Goal: Obtain resource: Obtain resource

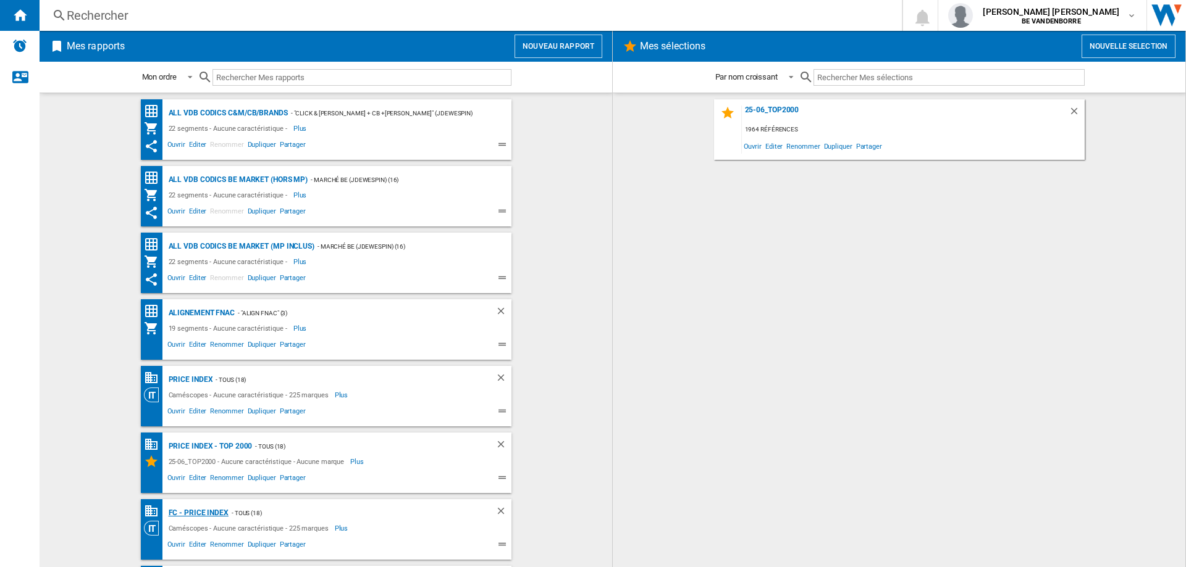
click at [215, 510] on div "FC - PRICE INDEX" at bounding box center [196, 513] width 63 height 15
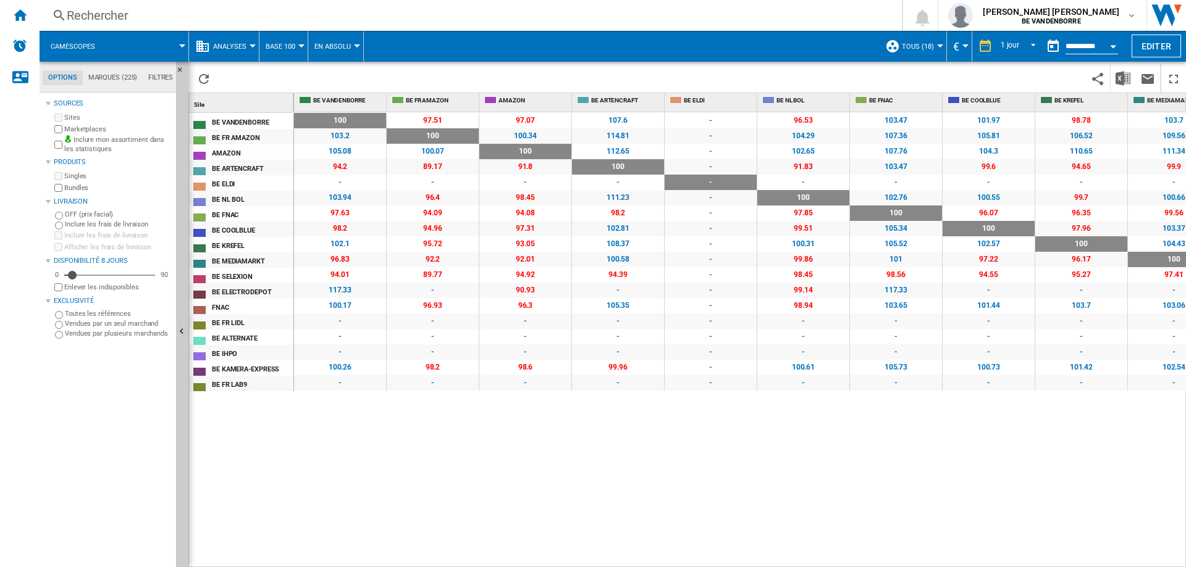
click at [470, 51] on span at bounding box center [621, 46] width 515 height 31
click at [1120, 81] on img "Télécharger au format Excel" at bounding box center [1122, 78] width 15 height 15
click at [116, 49] on span at bounding box center [147, 46] width 70 height 31
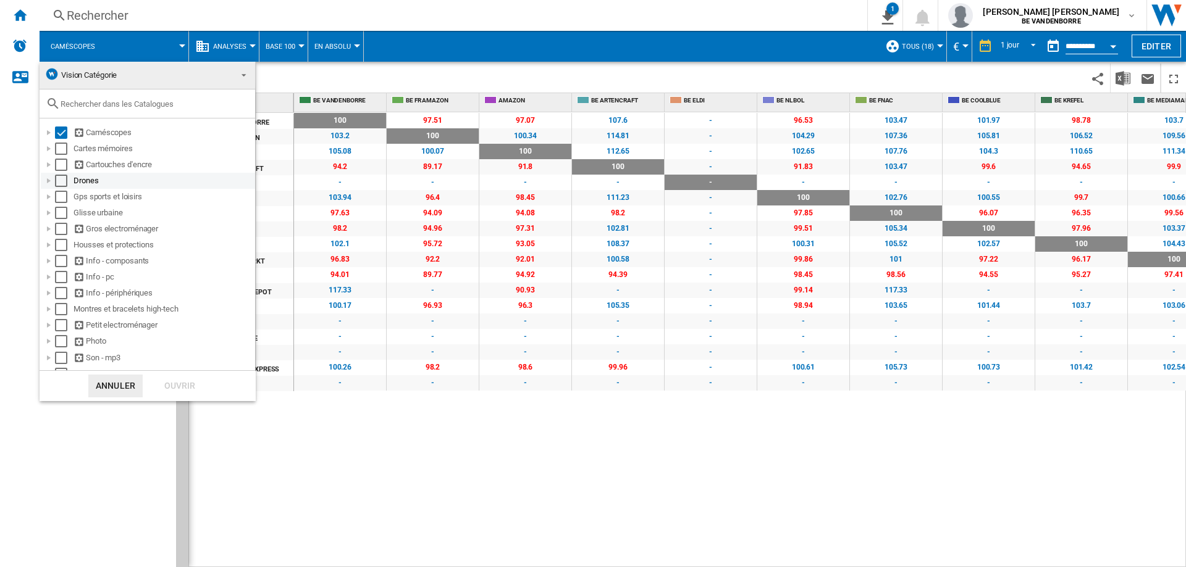
click at [61, 182] on div "Select" at bounding box center [61, 181] width 12 height 12
click at [61, 133] on div "Select" at bounding box center [61, 133] width 12 height 12
click at [168, 383] on div "Ouvrir" at bounding box center [180, 386] width 54 height 23
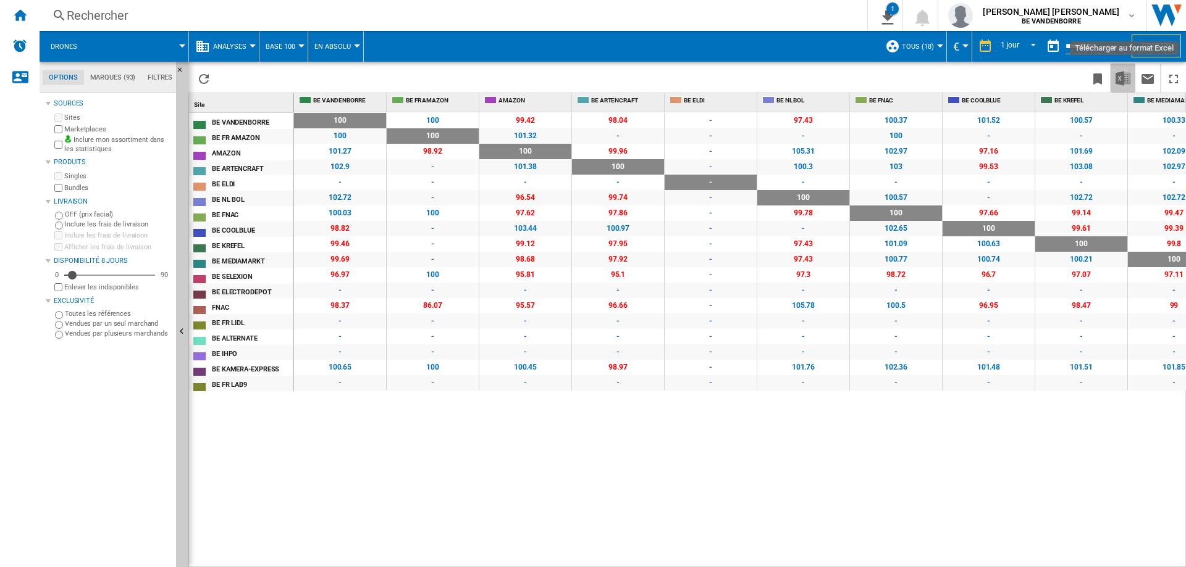
click at [1120, 84] on img "Télécharger au format Excel" at bounding box center [1122, 78] width 15 height 15
click at [130, 49] on span at bounding box center [138, 46] width 88 height 31
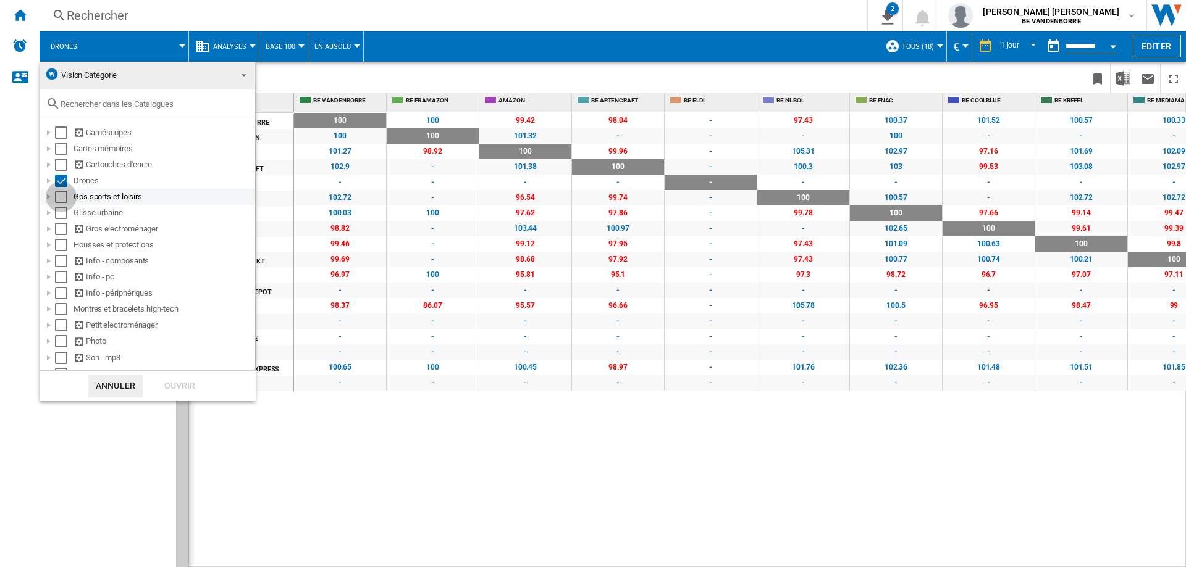
click at [65, 193] on div "Select" at bounding box center [61, 197] width 12 height 12
click at [61, 181] on div "Select" at bounding box center [61, 181] width 12 height 12
click at [177, 377] on div "Ouvrir" at bounding box center [180, 386] width 54 height 23
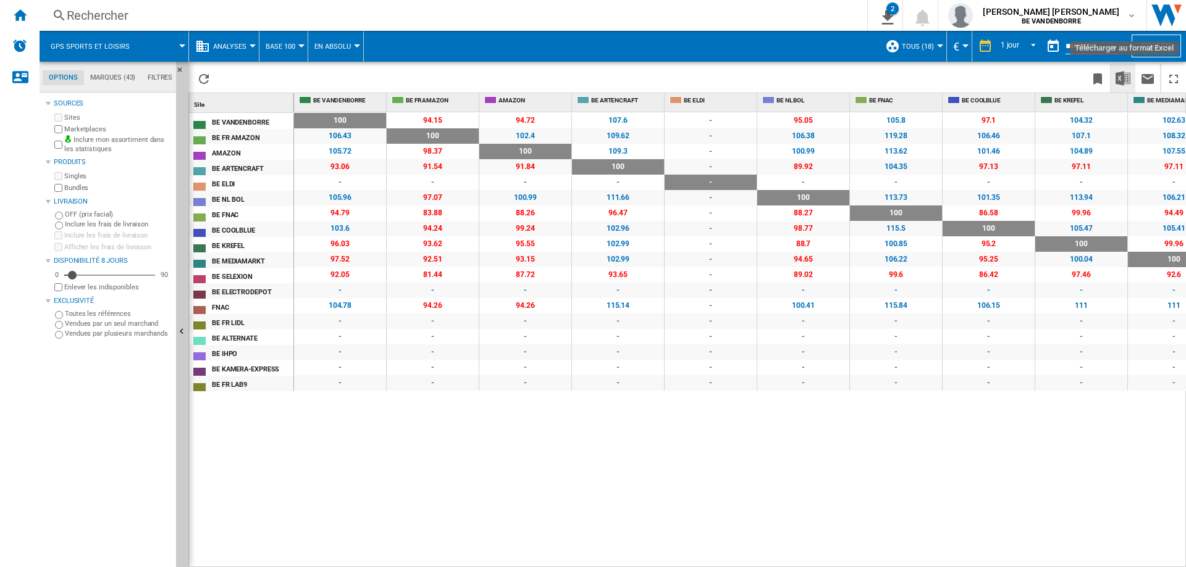
click at [1131, 81] on button "Télécharger au format Excel" at bounding box center [1122, 78] width 25 height 29
click at [140, 52] on div "Gps sports et loisirs" at bounding box center [114, 46] width 136 height 31
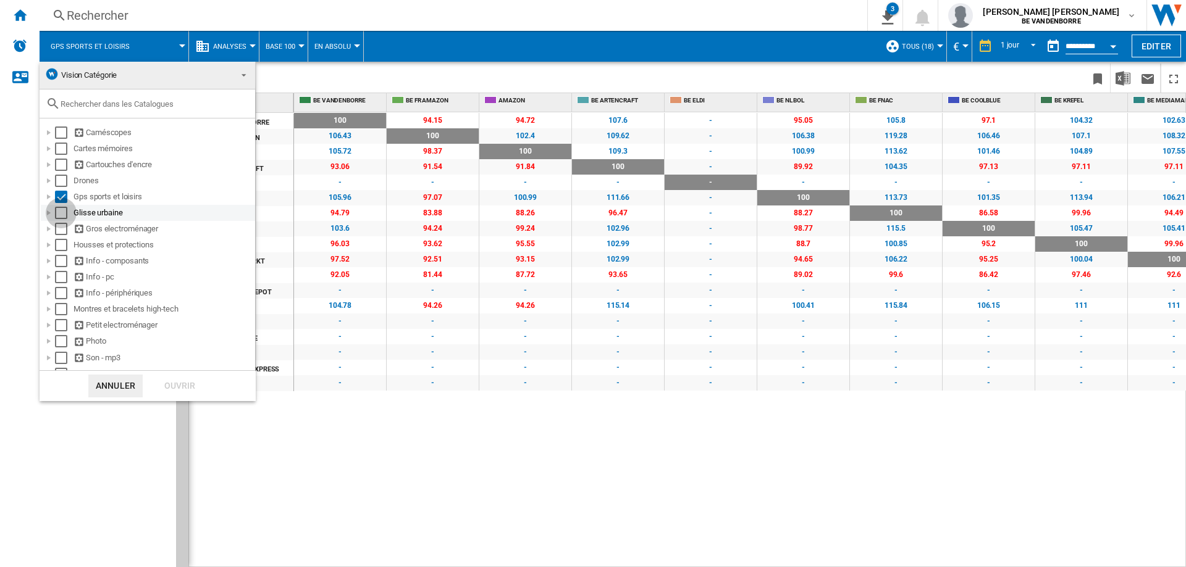
click at [66, 215] on div "Select" at bounding box center [61, 213] width 12 height 12
click at [62, 197] on div "Select" at bounding box center [61, 197] width 12 height 12
click at [189, 380] on div "Ouvrir" at bounding box center [180, 386] width 54 height 23
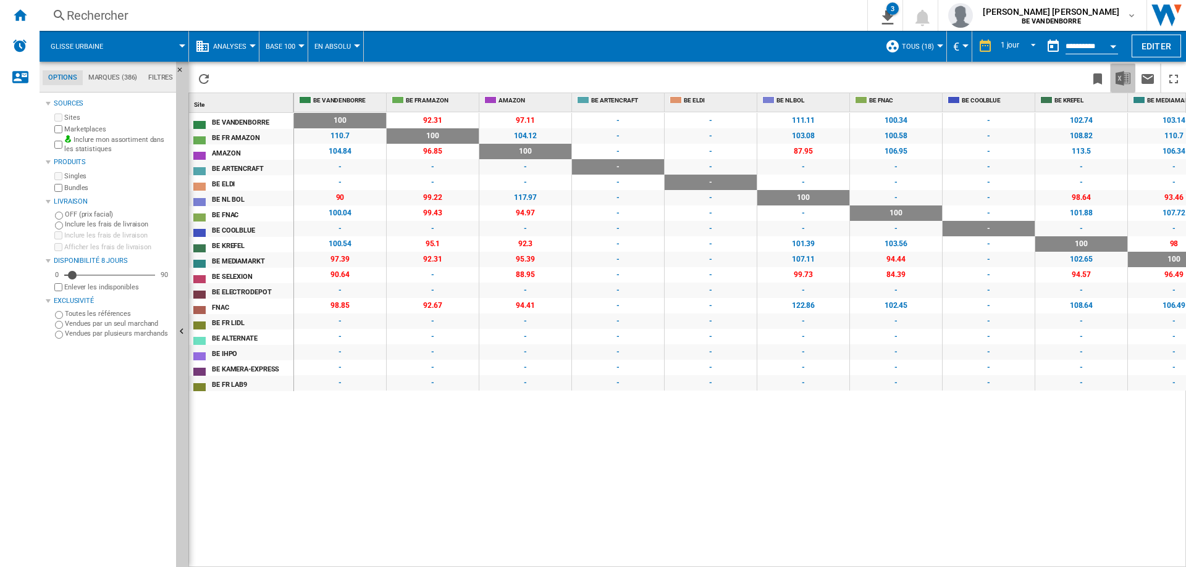
click at [1128, 83] on img "Télécharger au format Excel" at bounding box center [1122, 78] width 15 height 15
click at [109, 46] on button "Glisse urbaine" at bounding box center [83, 46] width 65 height 31
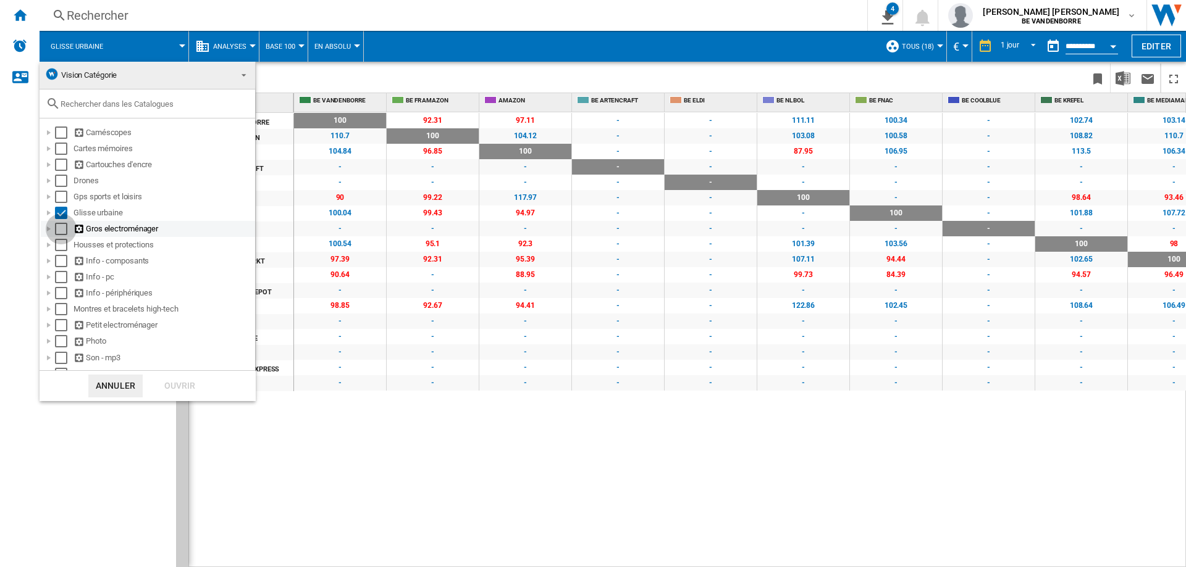
click at [61, 227] on div "Select" at bounding box center [61, 229] width 12 height 12
click at [61, 214] on div "Select" at bounding box center [61, 213] width 12 height 12
click at [48, 228] on div at bounding box center [49, 229] width 12 height 12
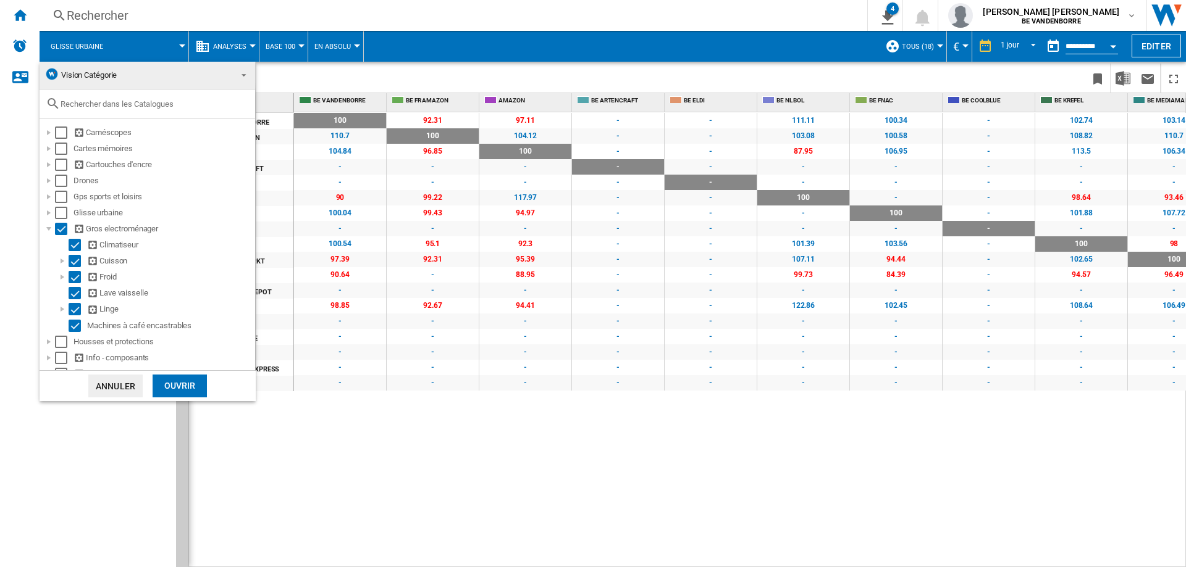
click at [175, 383] on div "Ouvrir" at bounding box center [180, 386] width 54 height 23
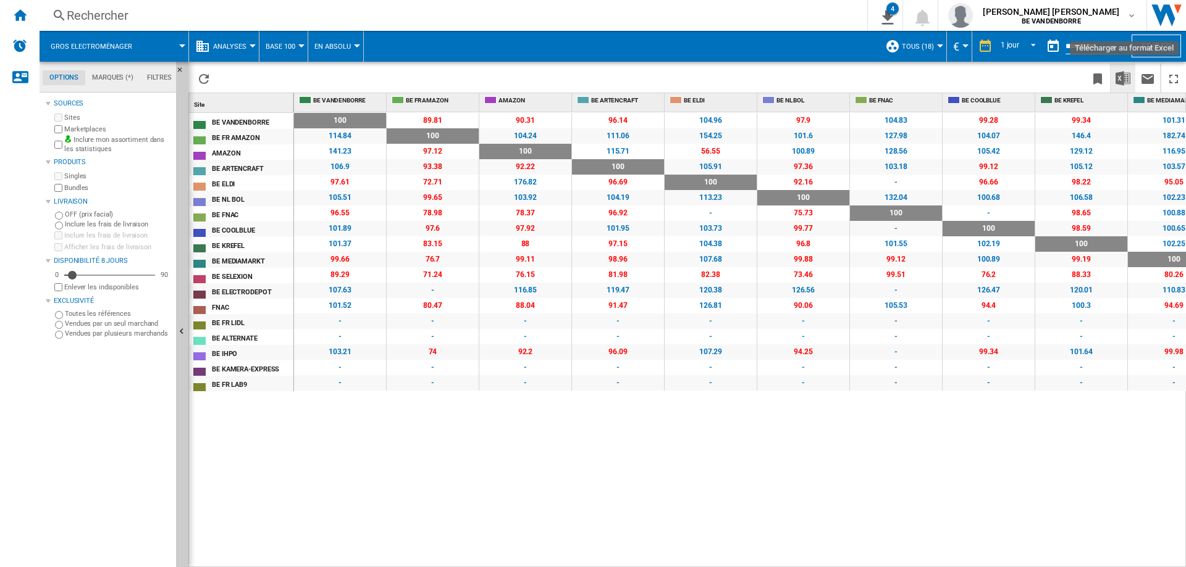
click at [1116, 71] on img "Télécharger au format Excel" at bounding box center [1122, 78] width 15 height 15
click at [98, 44] on span "Gros electroménager" at bounding box center [92, 47] width 82 height 8
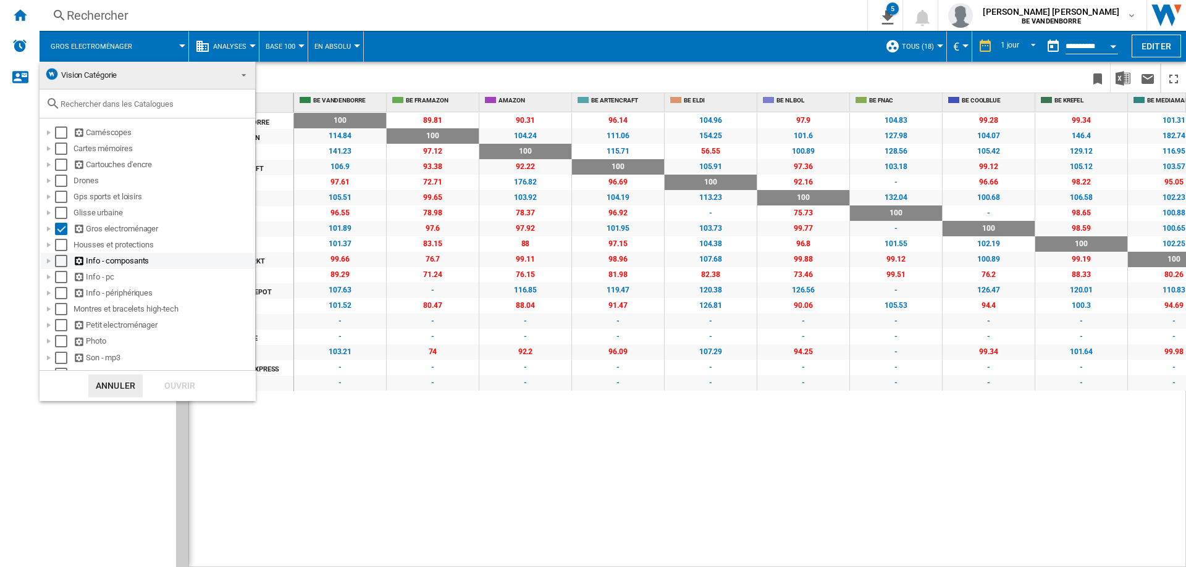
click at [61, 262] on div "Select" at bounding box center [61, 261] width 12 height 12
click at [59, 231] on div "Select" at bounding box center [61, 229] width 12 height 12
click at [172, 382] on div "Ouvrir" at bounding box center [180, 386] width 54 height 23
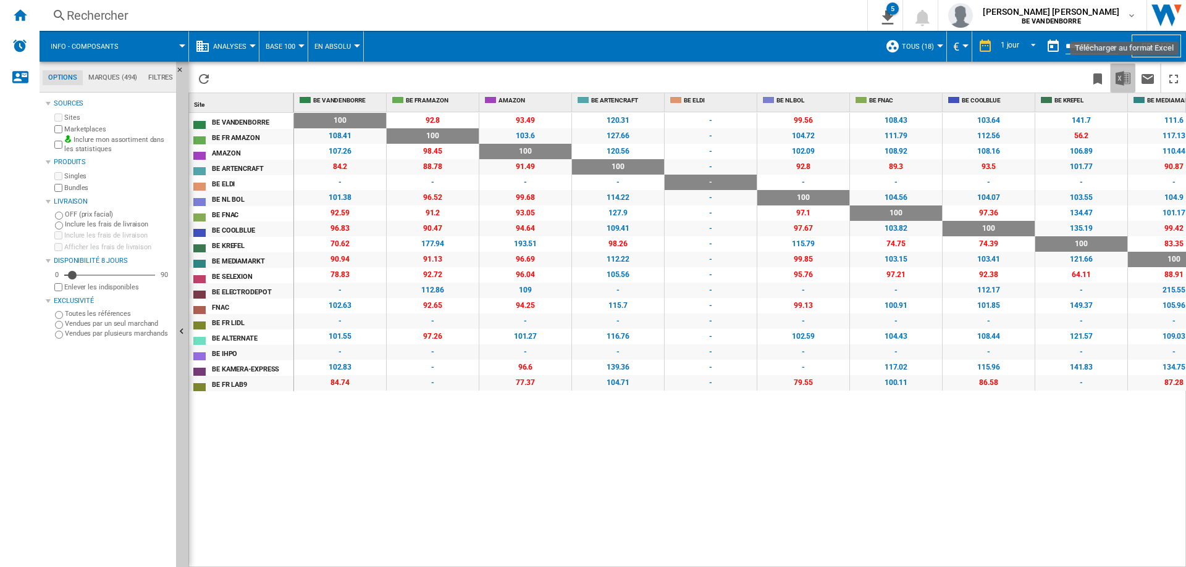
click at [1123, 80] on img "Télécharger au format Excel" at bounding box center [1122, 78] width 15 height 15
click at [125, 42] on button "Info - composants" at bounding box center [91, 46] width 80 height 31
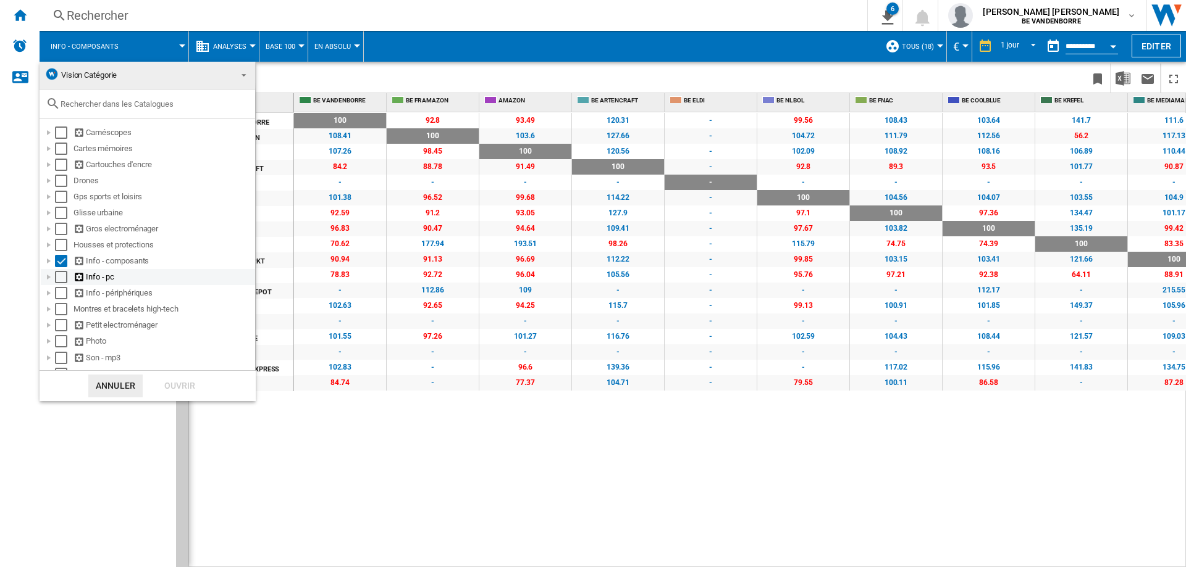
click at [59, 280] on div "Select" at bounding box center [61, 277] width 12 height 12
click at [62, 262] on div "Select" at bounding box center [61, 261] width 12 height 12
click at [179, 388] on div "Ouvrir" at bounding box center [180, 386] width 54 height 23
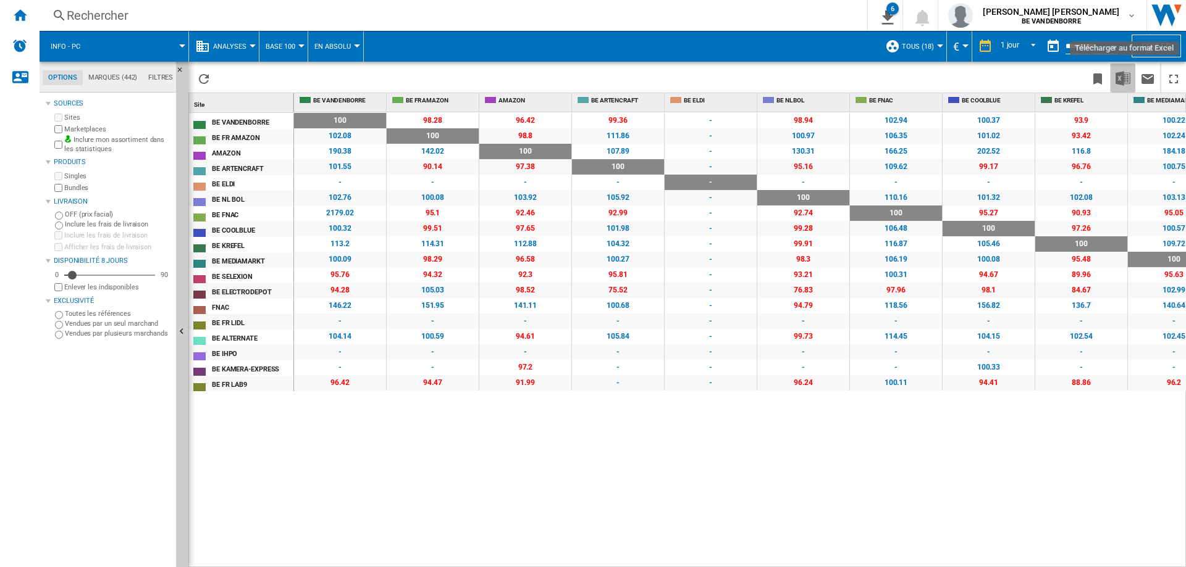
click at [1118, 74] on img "Télécharger au format Excel" at bounding box center [1122, 78] width 15 height 15
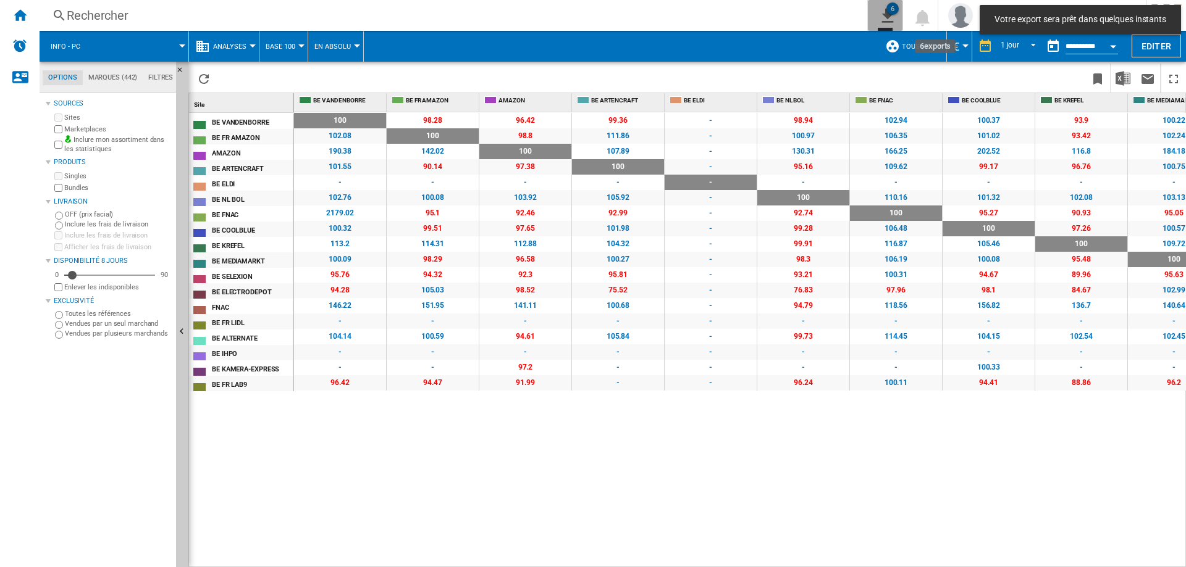
click at [898, 12] on div "6" at bounding box center [892, 8] width 12 height 12
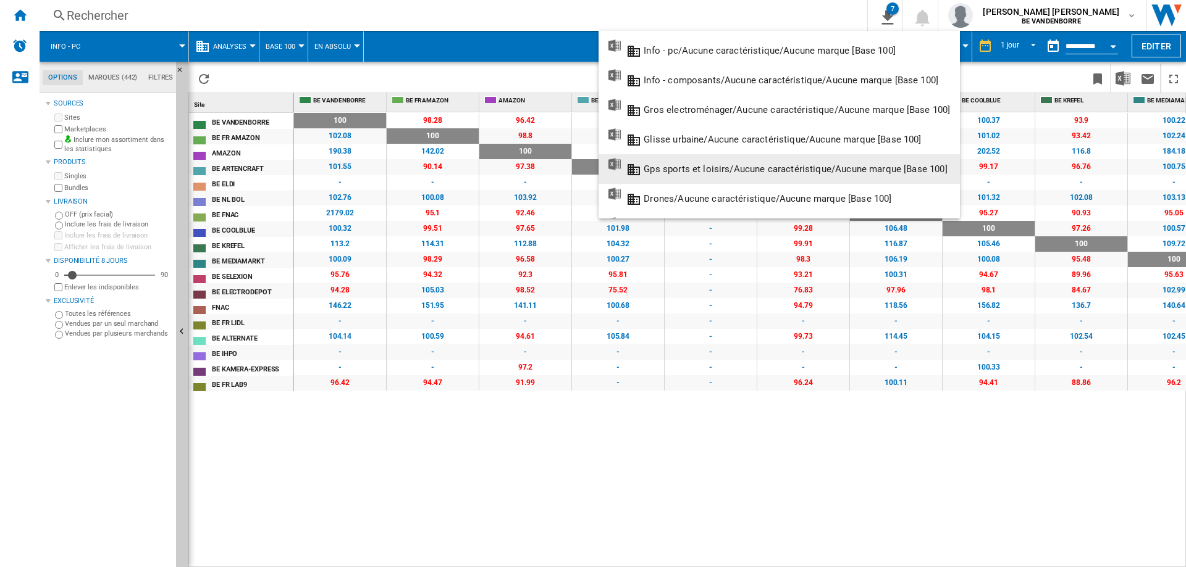
click at [110, 46] on md-backdrop at bounding box center [593, 283] width 1186 height 567
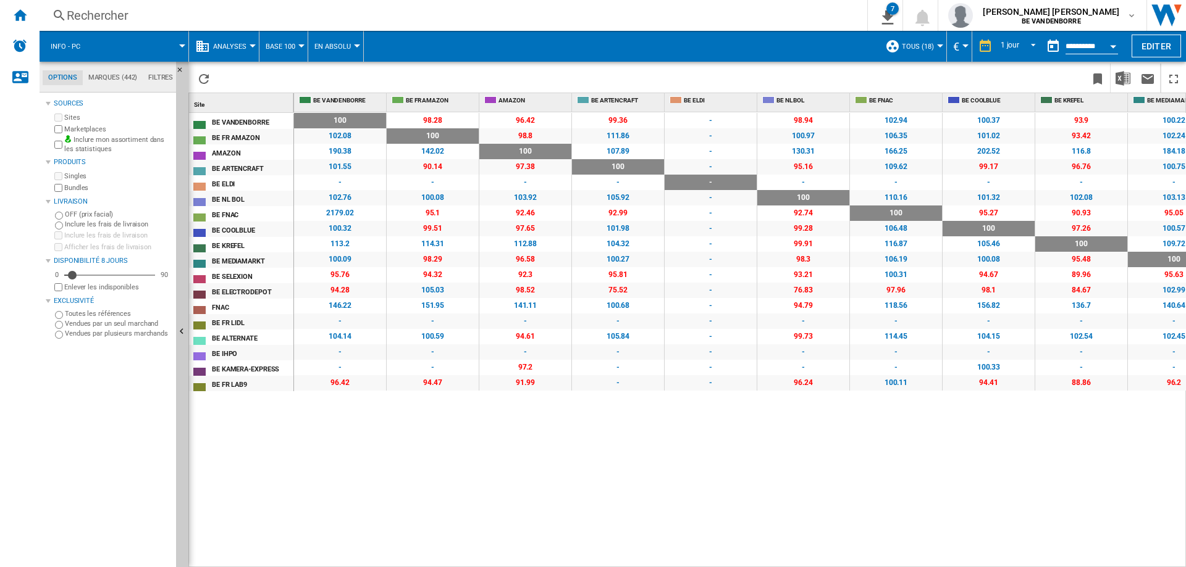
click at [110, 46] on span at bounding box center [140, 46] width 85 height 31
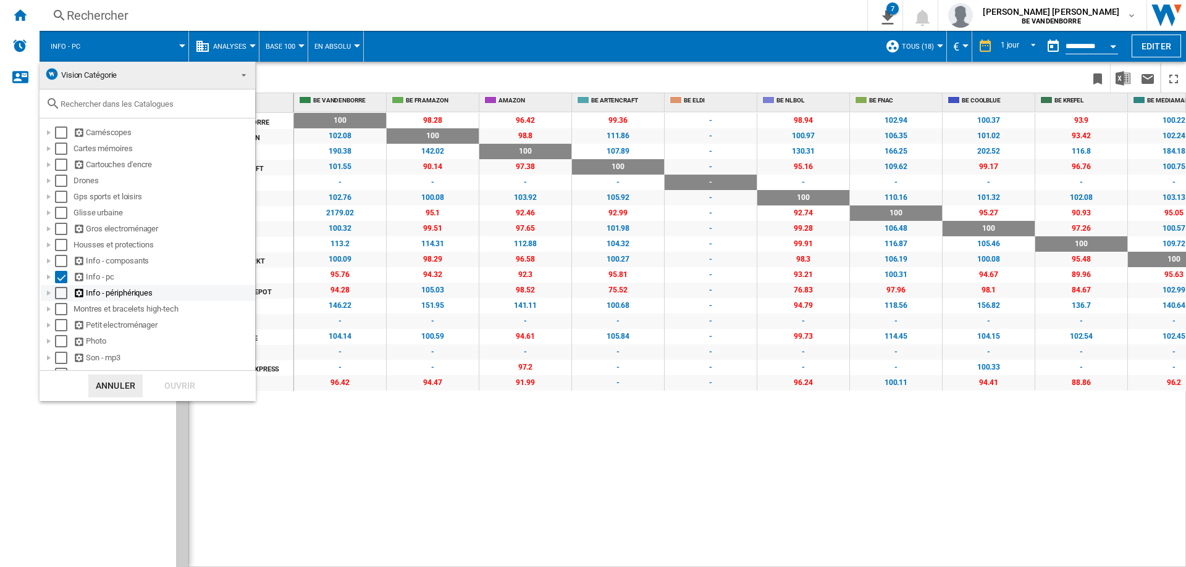
click at [61, 295] on div "Select" at bounding box center [61, 293] width 12 height 12
click at [68, 275] on md-checkbox "Select" at bounding box center [64, 277] width 19 height 12
click at [169, 385] on div "Ouvrir" at bounding box center [180, 386] width 54 height 23
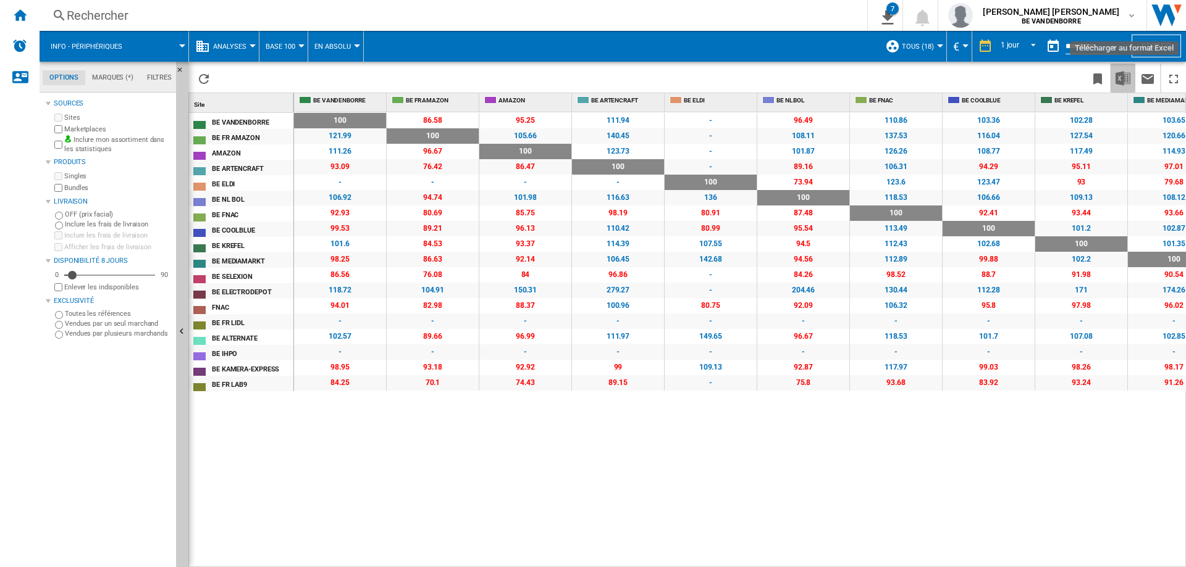
click at [1130, 82] on button "Télécharger au format Excel" at bounding box center [1122, 78] width 25 height 29
click at [133, 46] on button "Info - périphériques" at bounding box center [93, 46] width 84 height 31
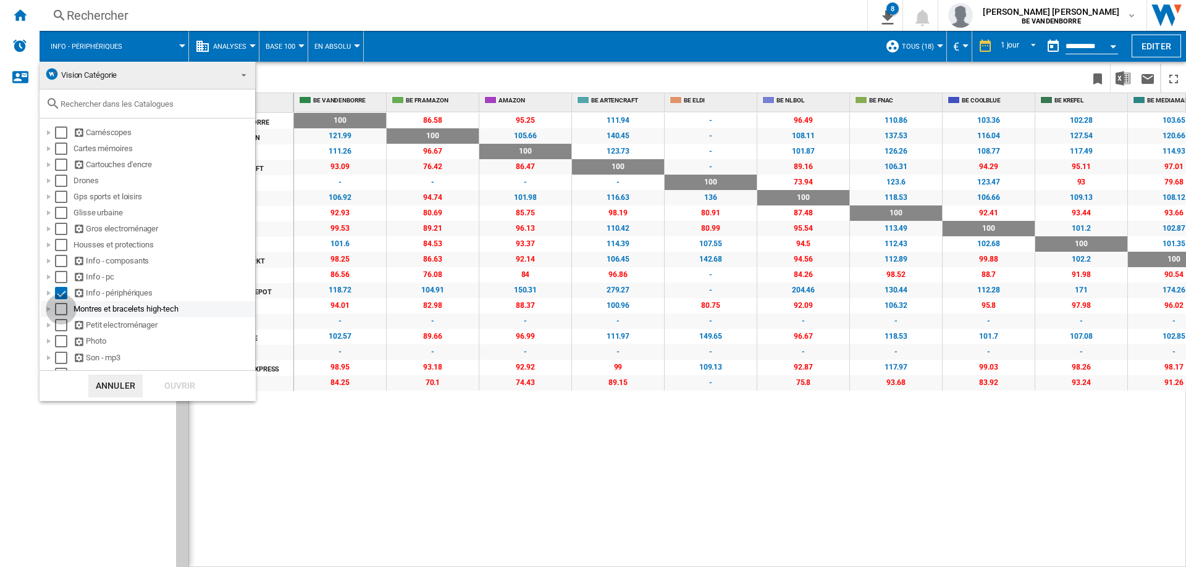
click at [65, 308] on div "Select" at bounding box center [61, 309] width 12 height 12
click at [62, 293] on div "Select" at bounding box center [61, 293] width 12 height 12
click at [167, 390] on div "Ouvrir" at bounding box center [180, 386] width 54 height 23
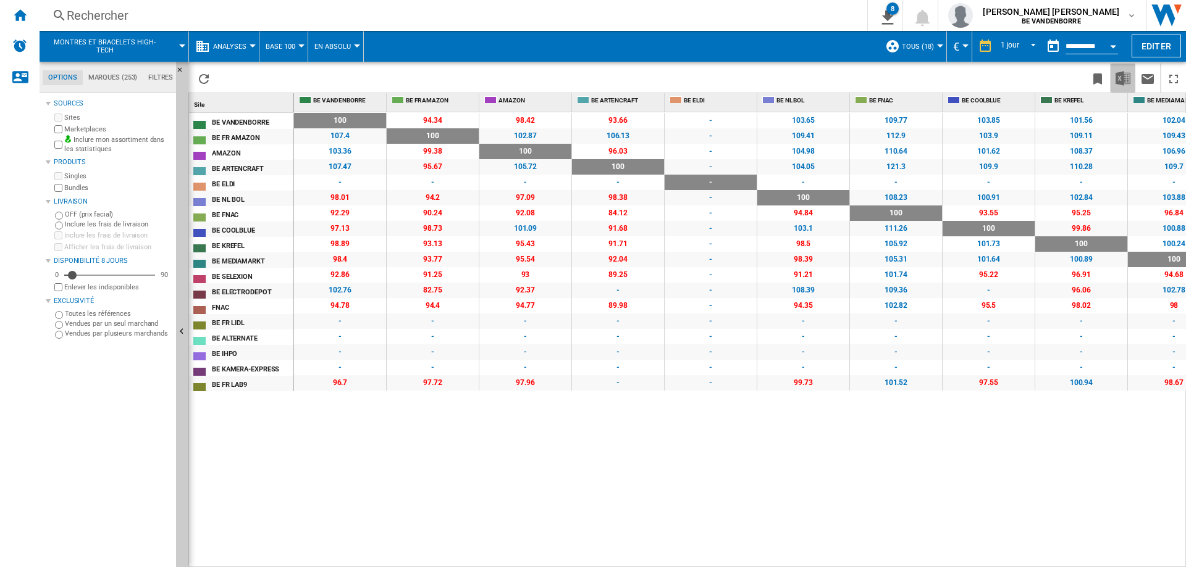
click at [1122, 78] on img "Télécharger au format Excel" at bounding box center [1122, 78] width 15 height 15
click at [141, 54] on span "Montres et bracelets high-tech" at bounding box center [105, 46] width 108 height 16
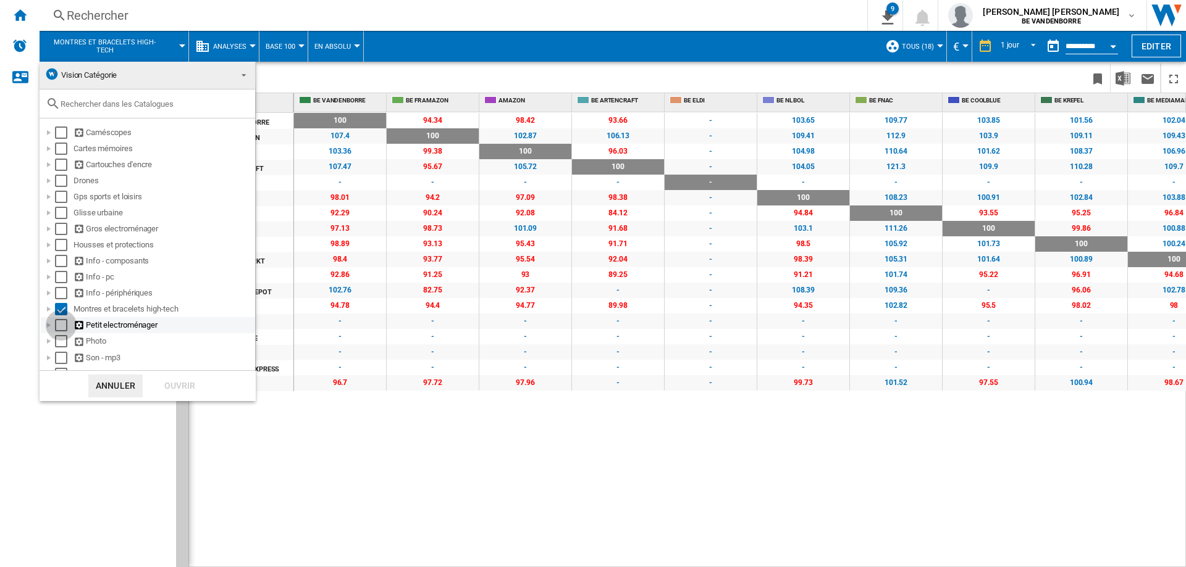
click at [62, 325] on div "Select" at bounding box center [61, 325] width 12 height 12
click at [62, 314] on div "Select" at bounding box center [61, 309] width 12 height 12
click at [170, 387] on div "Ouvrir" at bounding box center [180, 386] width 54 height 23
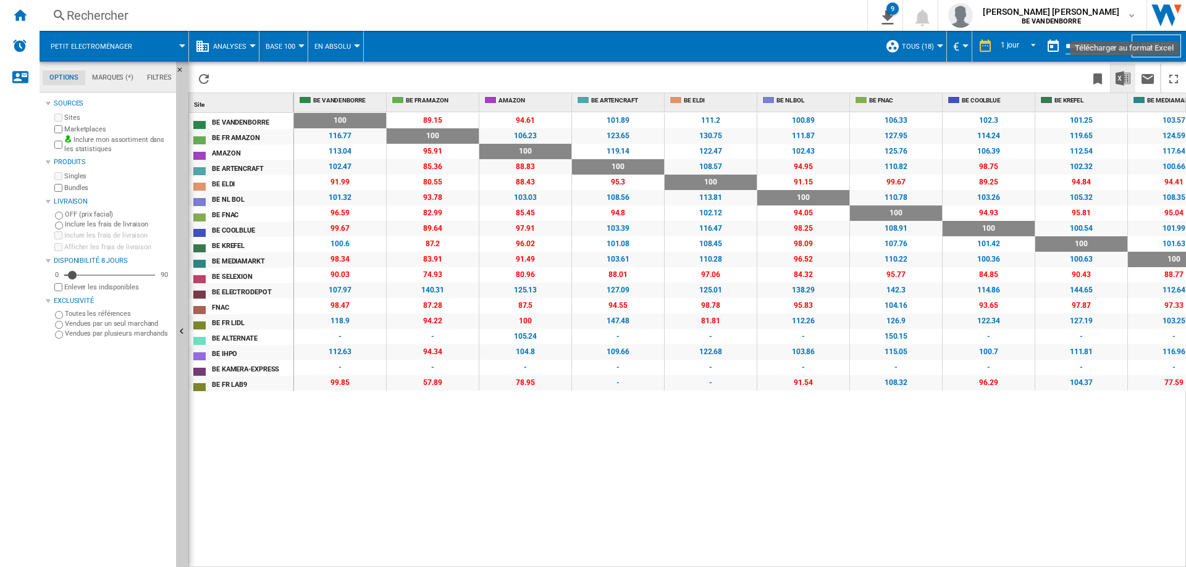
click at [1131, 79] on button "Télécharger au format Excel" at bounding box center [1122, 78] width 25 height 29
click at [1110, 64] on button "Télécharger au format Excel" at bounding box center [1122, 78] width 25 height 29
click at [99, 49] on span "Petit electroménager" at bounding box center [92, 47] width 82 height 8
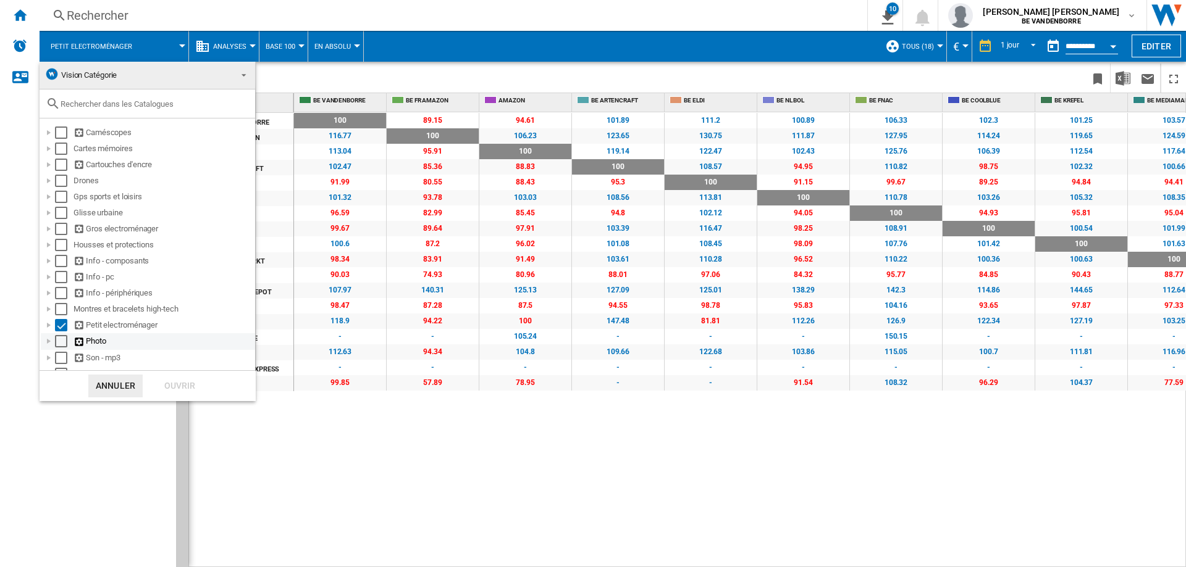
click at [63, 343] on div "Select" at bounding box center [61, 341] width 12 height 12
click at [59, 326] on div "Select" at bounding box center [61, 325] width 12 height 12
click at [169, 377] on div "Ouvrir" at bounding box center [180, 386] width 54 height 23
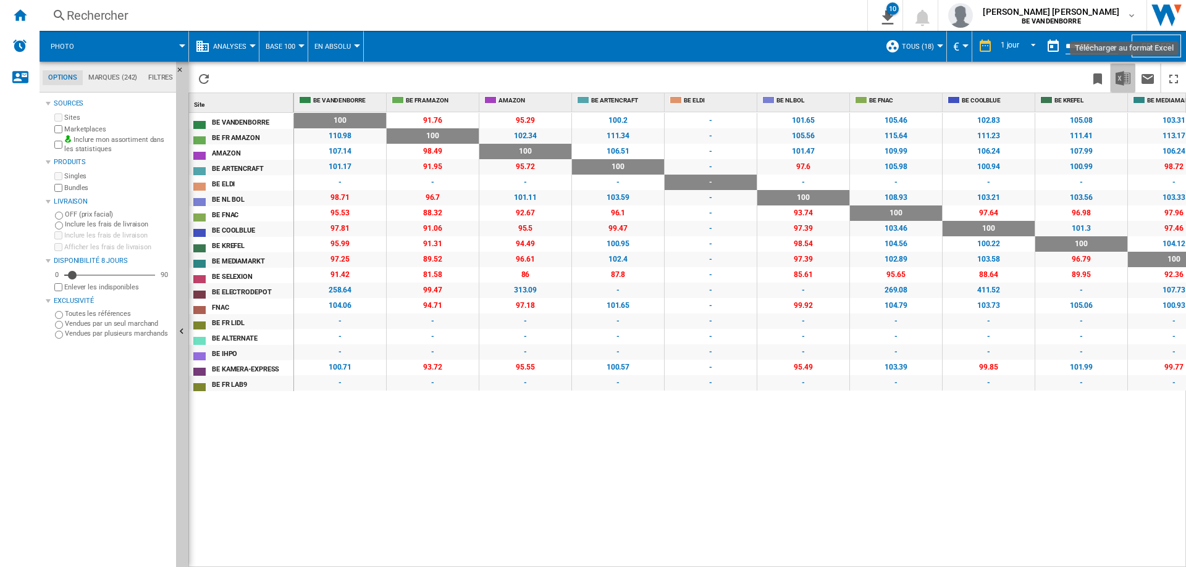
click at [1129, 75] on img "Télécharger au format Excel" at bounding box center [1122, 78] width 15 height 15
click at [99, 54] on span at bounding box center [136, 46] width 91 height 31
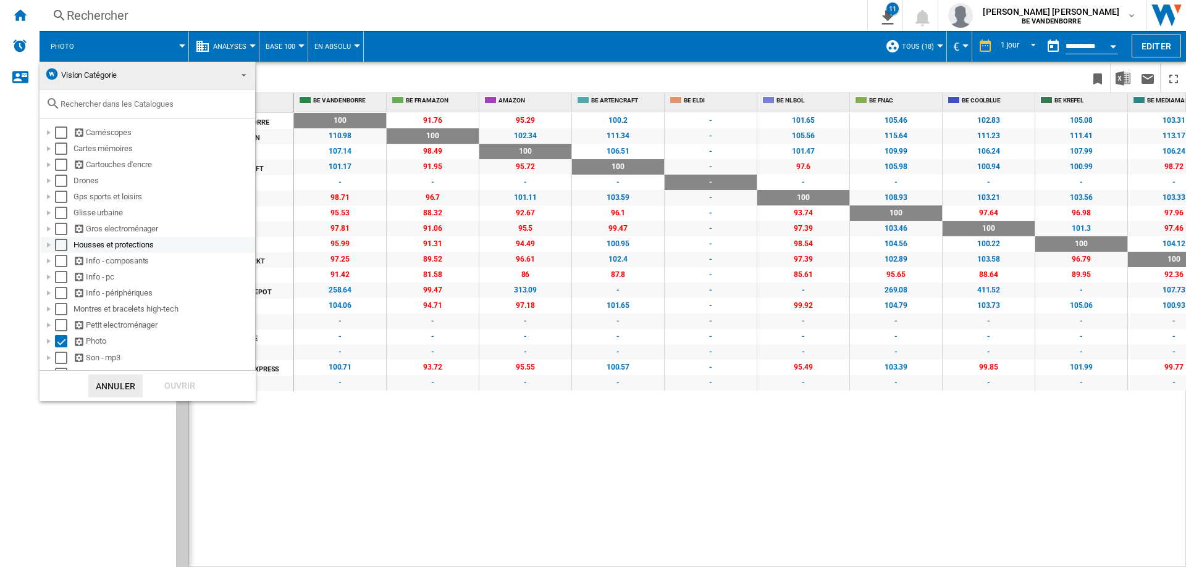
scroll to position [62, 0]
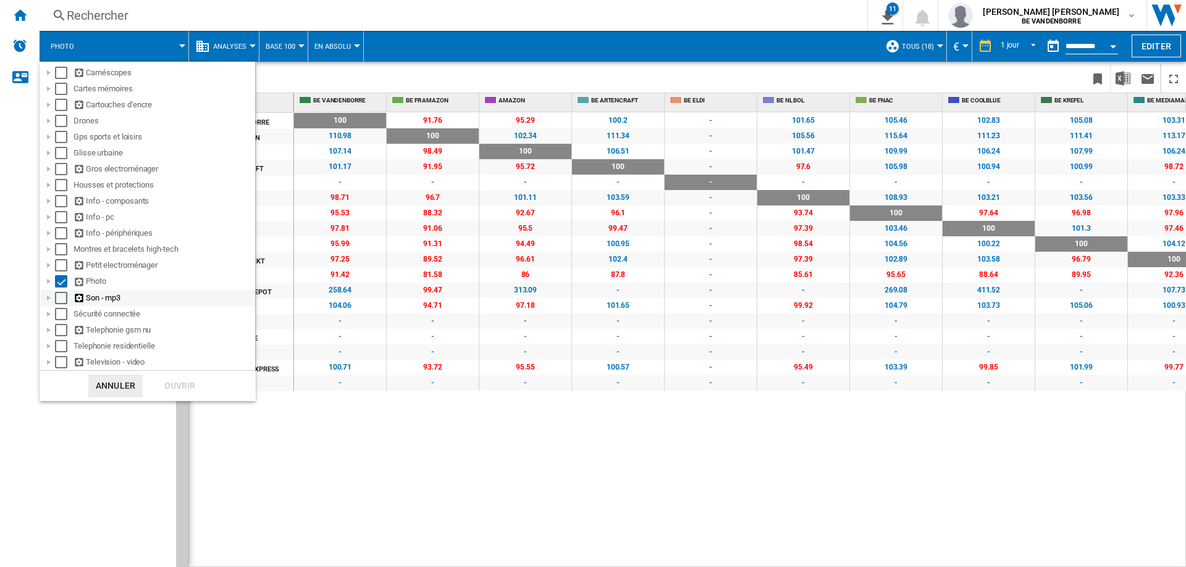
click at [57, 295] on div "Select" at bounding box center [61, 298] width 12 height 12
click at [60, 285] on div "Select" at bounding box center [61, 281] width 12 height 12
click at [173, 385] on div "Ouvrir" at bounding box center [180, 386] width 54 height 23
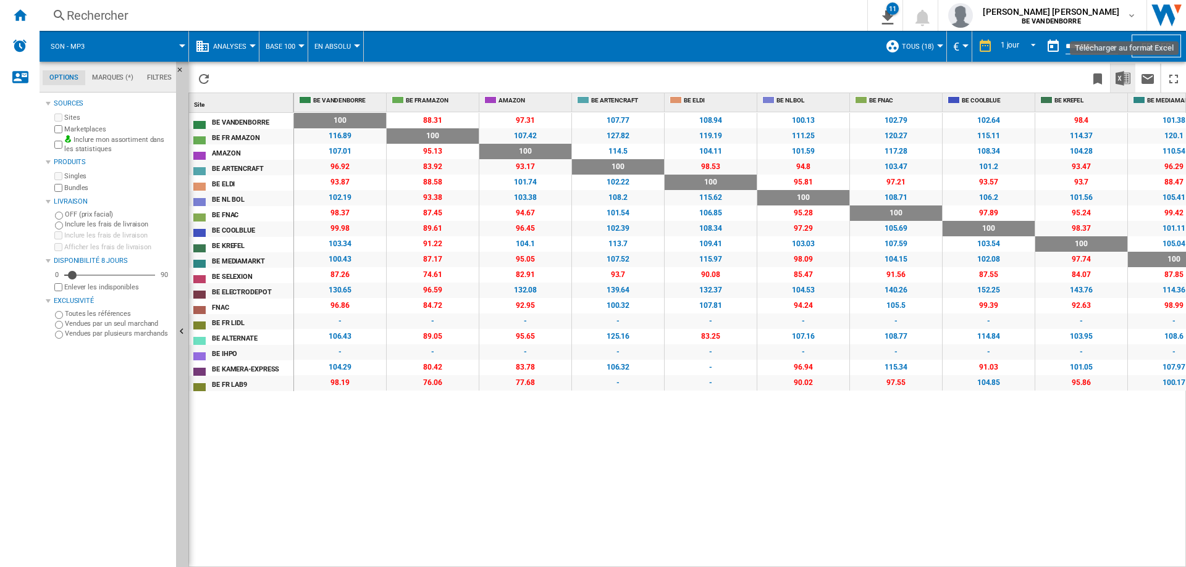
click at [1130, 78] on button "Télécharger au format Excel" at bounding box center [1122, 78] width 25 height 29
click at [97, 49] on div "Son - mp3" at bounding box center [114, 46] width 136 height 31
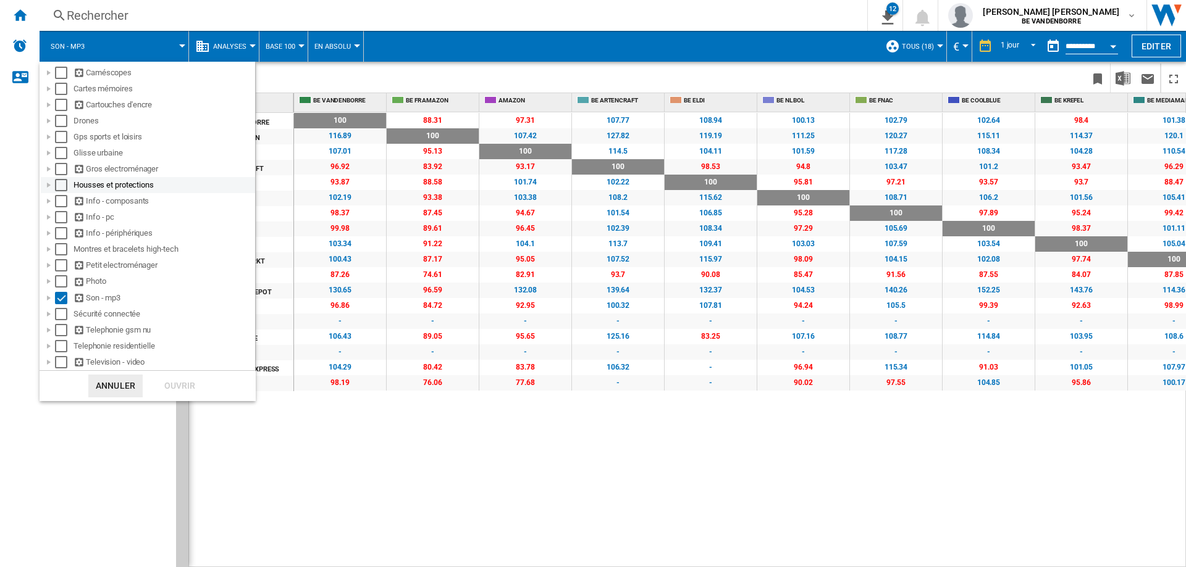
scroll to position [62, 0]
click at [63, 314] on div "Select" at bounding box center [61, 314] width 12 height 12
click at [63, 299] on div "Select" at bounding box center [61, 298] width 12 height 12
click at [185, 382] on div "Ouvrir" at bounding box center [180, 386] width 54 height 23
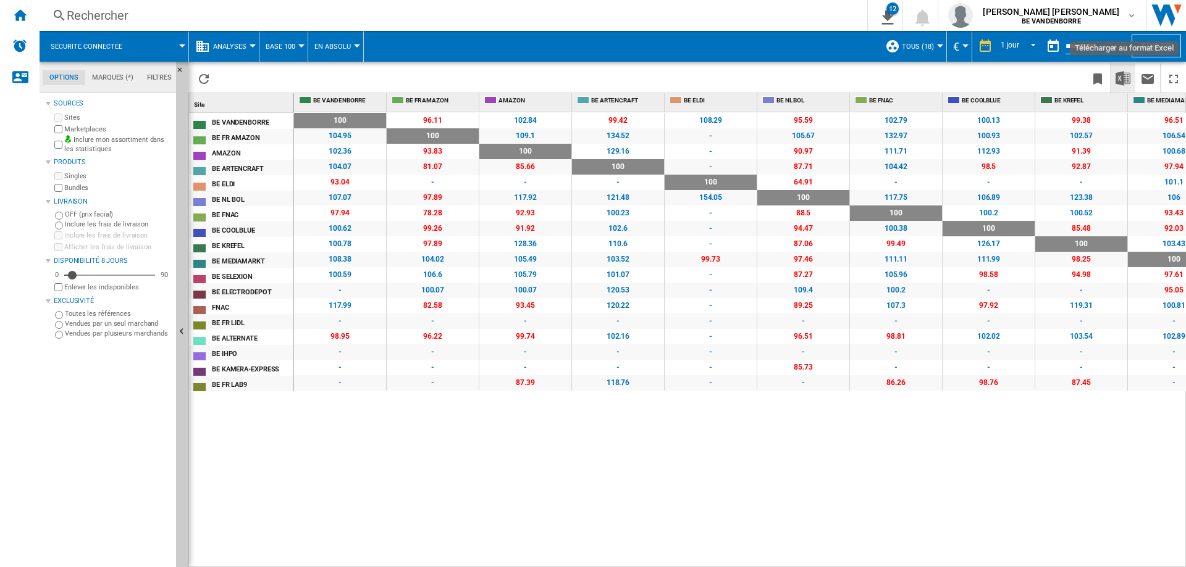
click at [1120, 74] on img "Télécharger au format Excel" at bounding box center [1122, 78] width 15 height 15
click at [125, 40] on button "Sécurité connectée" at bounding box center [93, 46] width 84 height 31
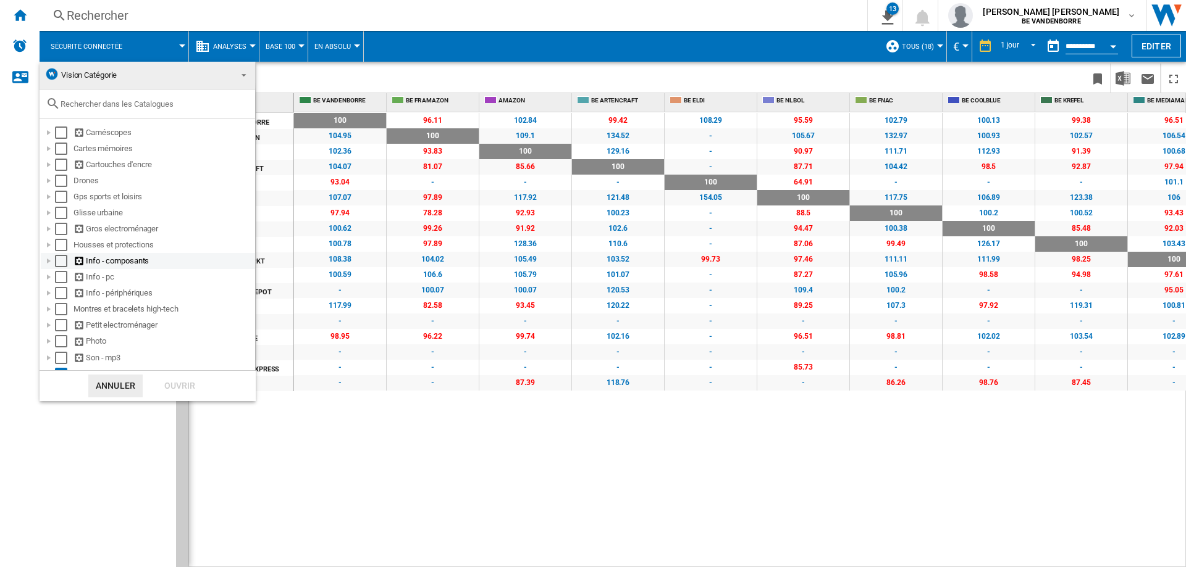
scroll to position [62, 0]
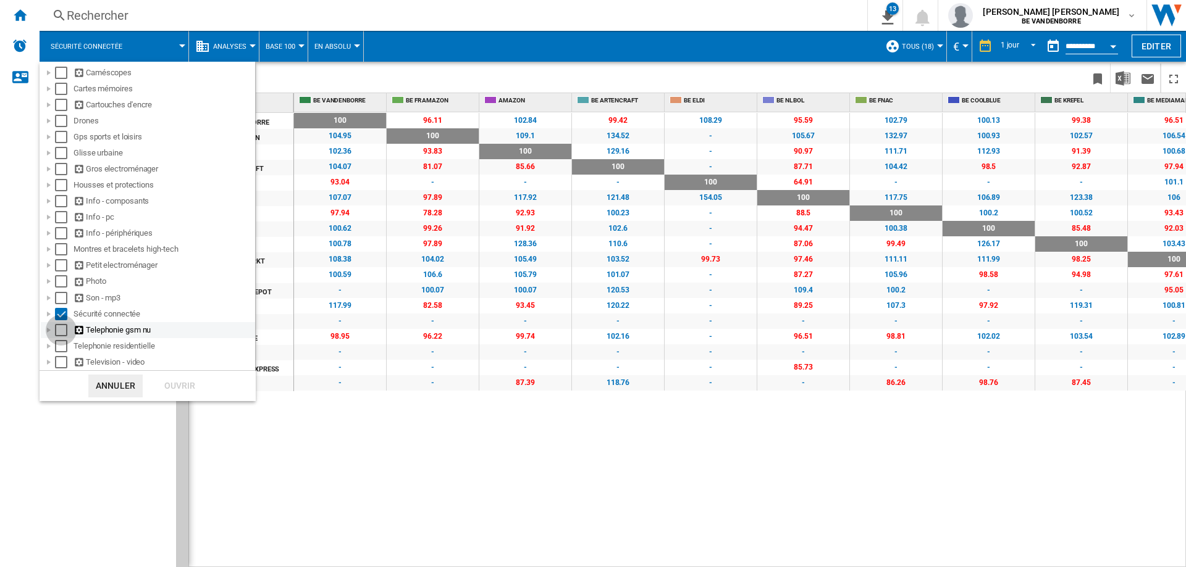
click at [59, 327] on div "Select" at bounding box center [61, 330] width 12 height 12
click at [62, 314] on div "Select" at bounding box center [61, 314] width 12 height 12
click at [176, 387] on div "Ouvrir" at bounding box center [180, 386] width 54 height 23
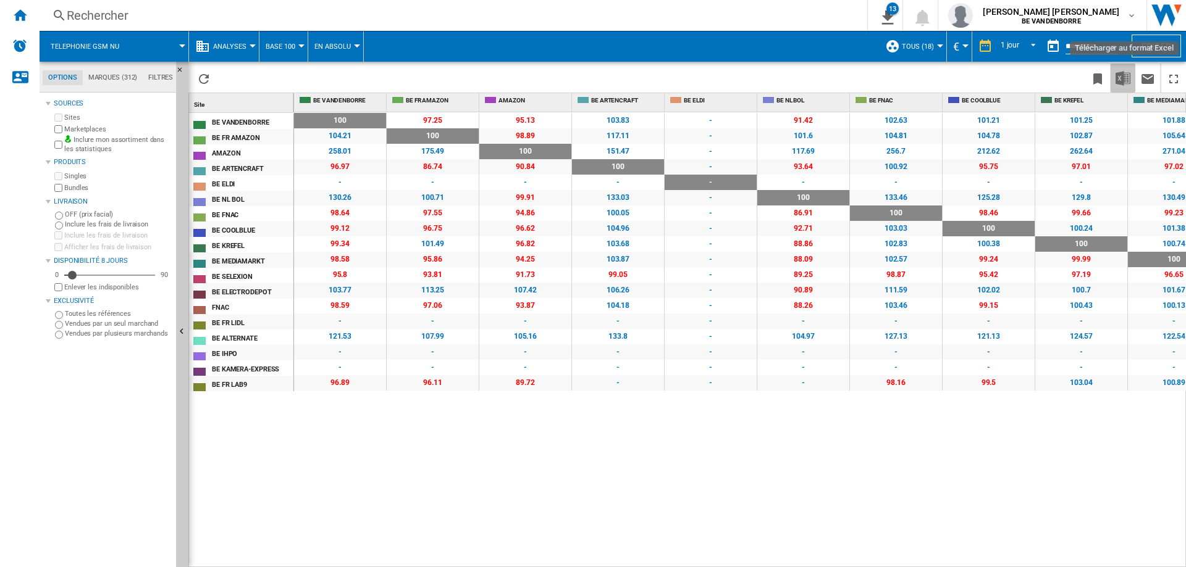
click at [1126, 74] on img "Télécharger au format Excel" at bounding box center [1122, 78] width 15 height 15
click at [104, 51] on button "Telephonie gsm nu" at bounding box center [91, 46] width 81 height 31
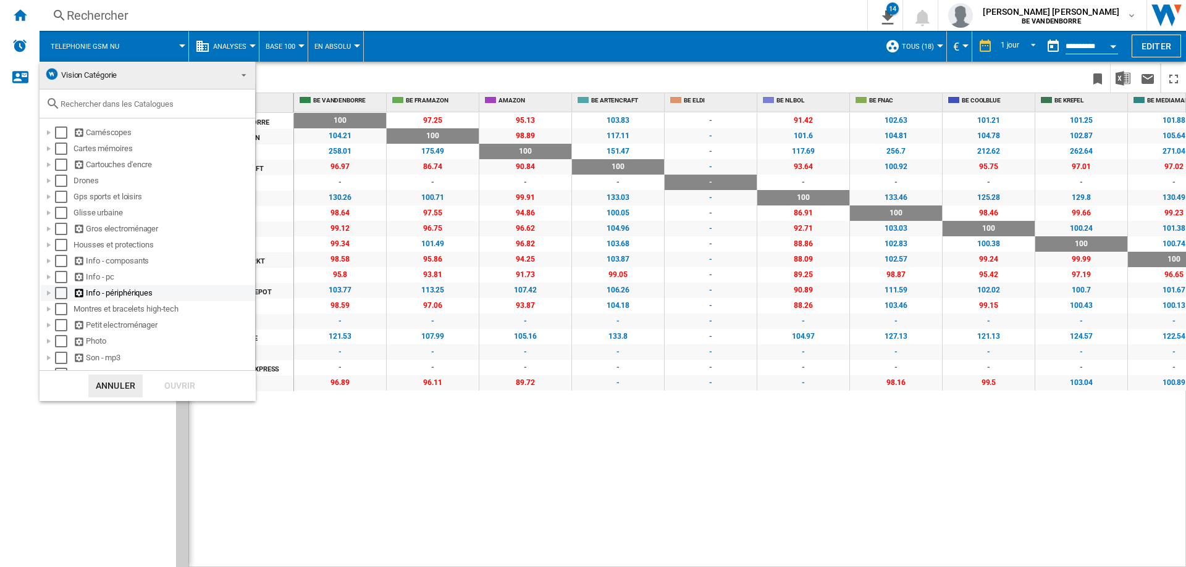
scroll to position [62, 0]
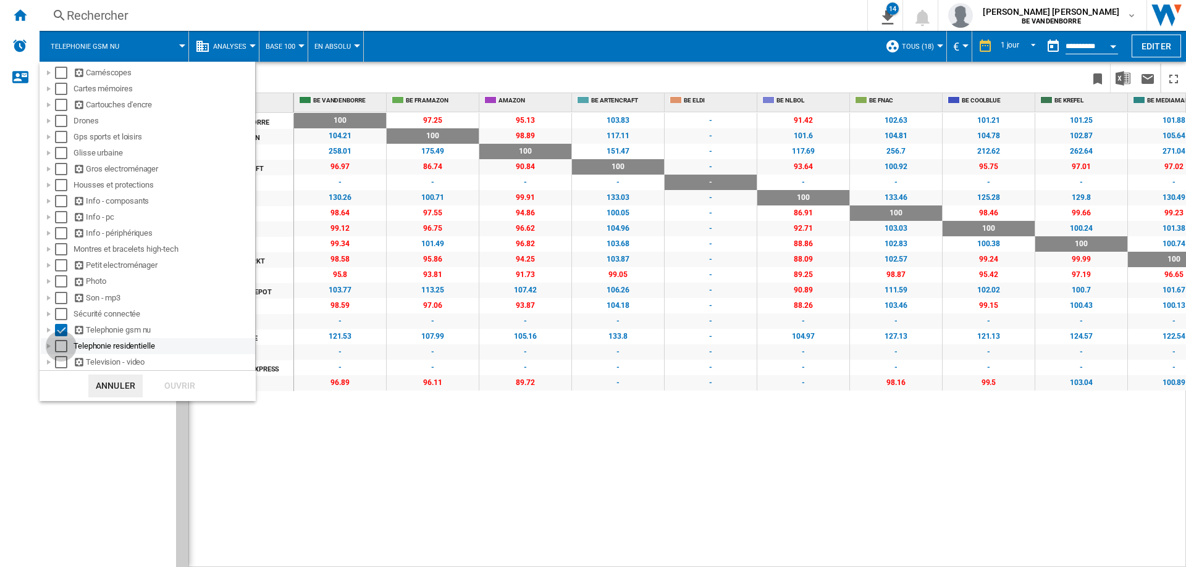
click at [60, 346] on div "Select" at bounding box center [61, 346] width 12 height 12
click at [59, 332] on div "Select" at bounding box center [61, 330] width 12 height 12
click at [156, 376] on div "Ouvrir" at bounding box center [180, 386] width 54 height 23
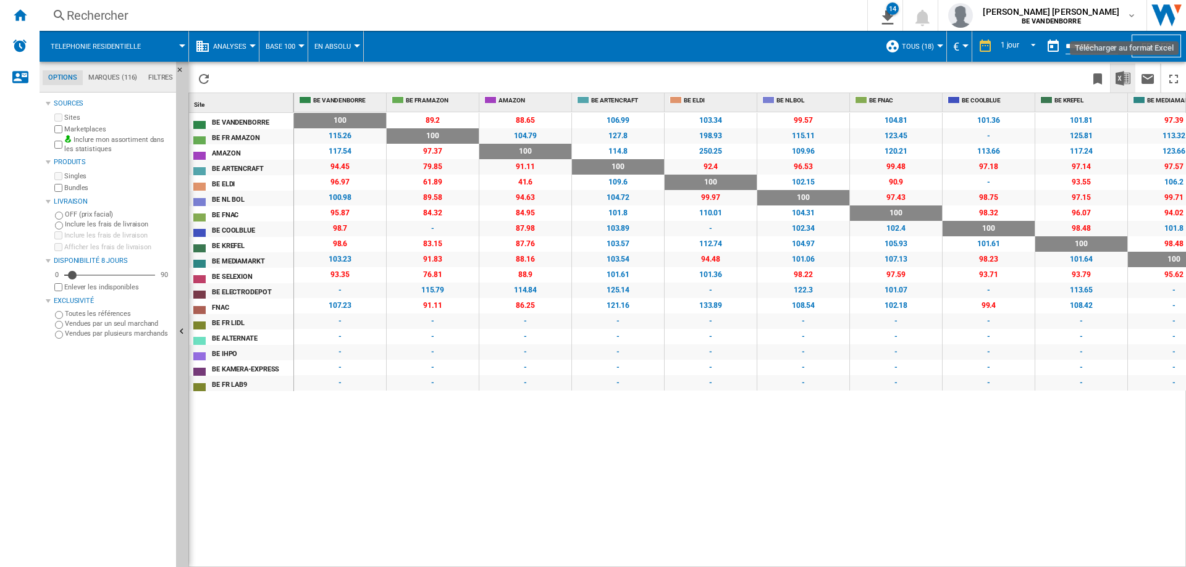
click at [1115, 80] on button "Télécharger au format Excel" at bounding box center [1122, 78] width 25 height 29
click at [109, 51] on button "Telephonie residentielle" at bounding box center [102, 46] width 103 height 31
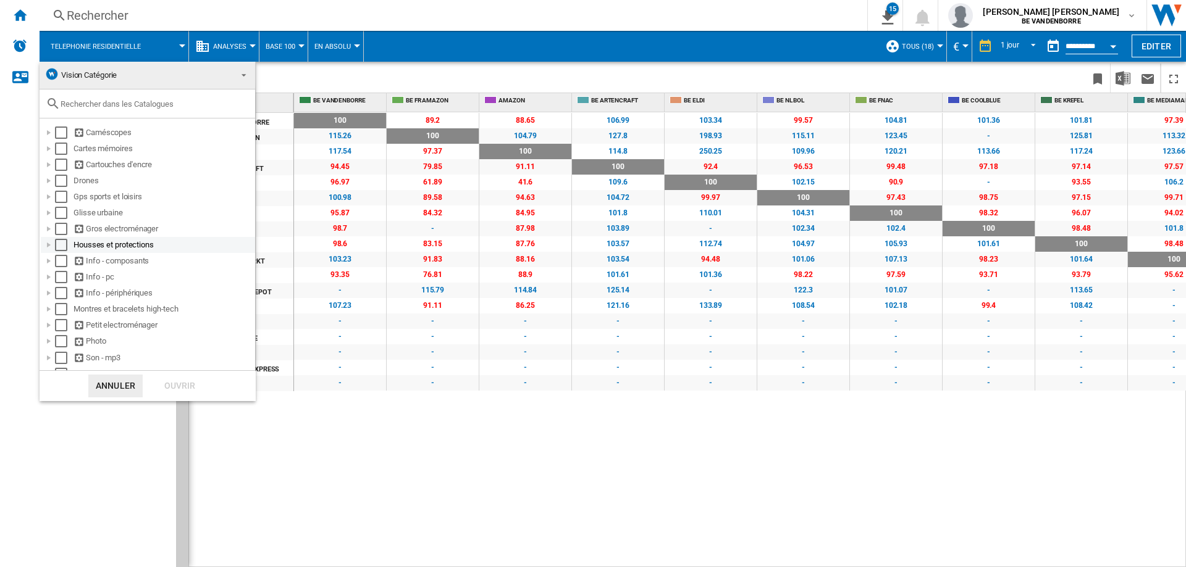
scroll to position [62, 0]
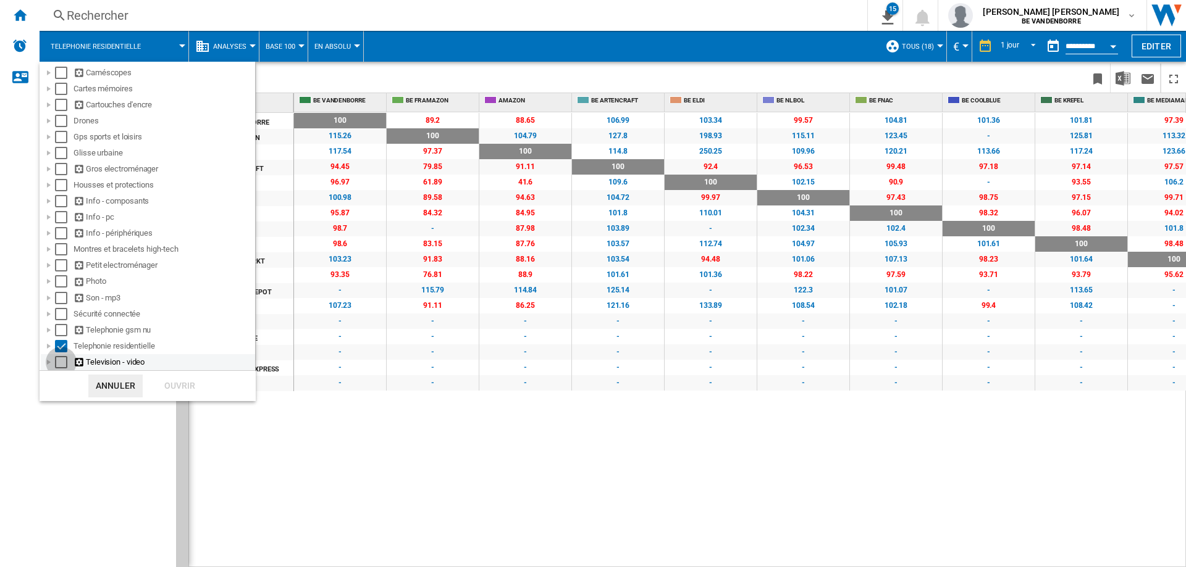
click at [62, 359] on div "Select" at bounding box center [61, 362] width 12 height 12
click at [61, 350] on div "Select" at bounding box center [61, 346] width 12 height 12
click at [179, 387] on div "Ouvrir" at bounding box center [180, 386] width 54 height 23
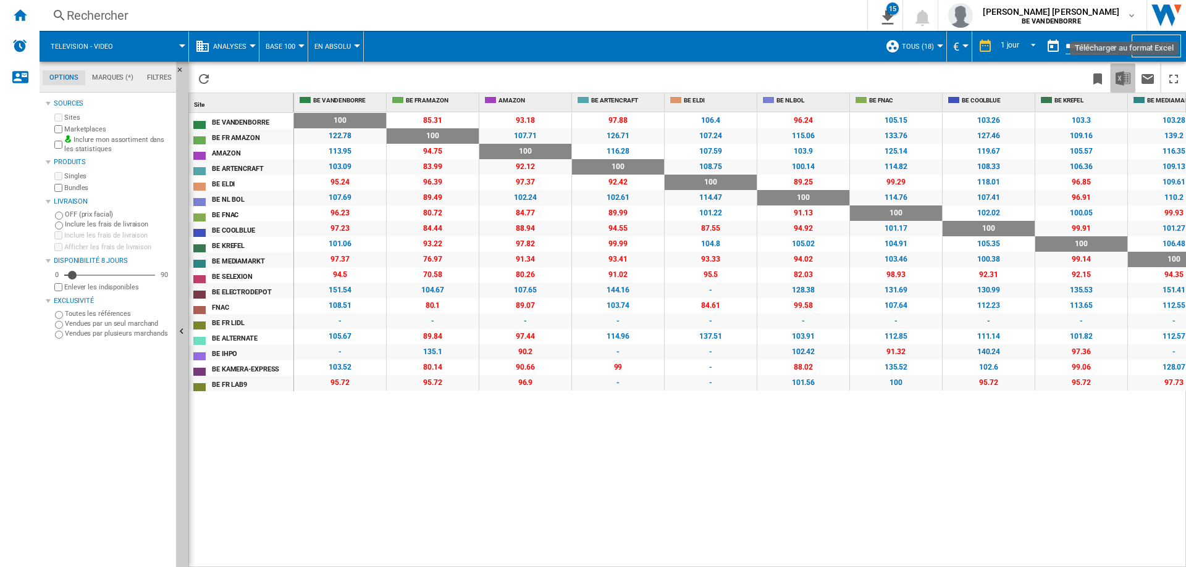
click at [1127, 75] on img "Télécharger au format Excel" at bounding box center [1122, 78] width 15 height 15
click at [114, 46] on button "Television - video" at bounding box center [88, 46] width 75 height 31
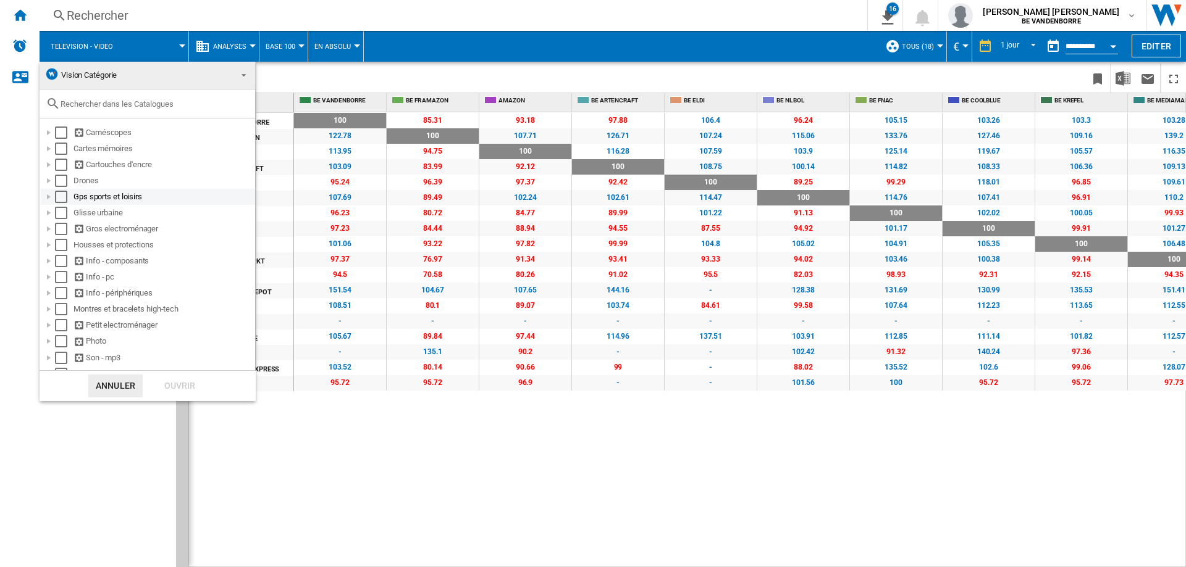
scroll to position [62, 0]
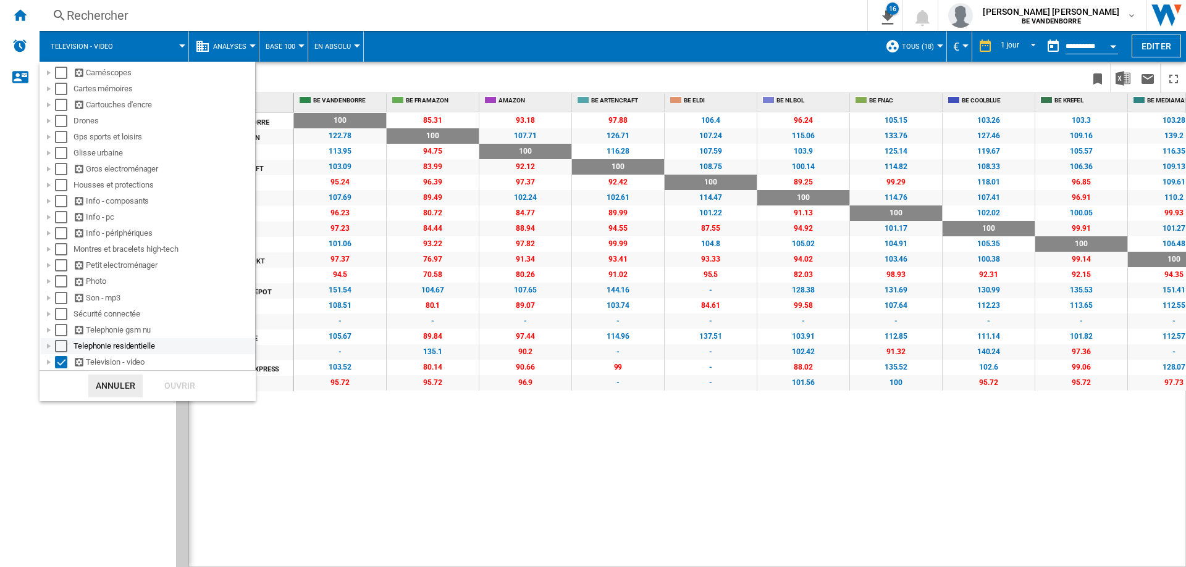
click at [64, 349] on div "Select" at bounding box center [61, 346] width 12 height 12
click at [64, 331] on div "Select" at bounding box center [61, 330] width 12 height 12
click at [63, 319] on div "Select" at bounding box center [61, 314] width 12 height 12
click at [65, 298] on div "Select" at bounding box center [61, 298] width 12 height 12
click at [65, 283] on div "Select" at bounding box center [61, 281] width 12 height 12
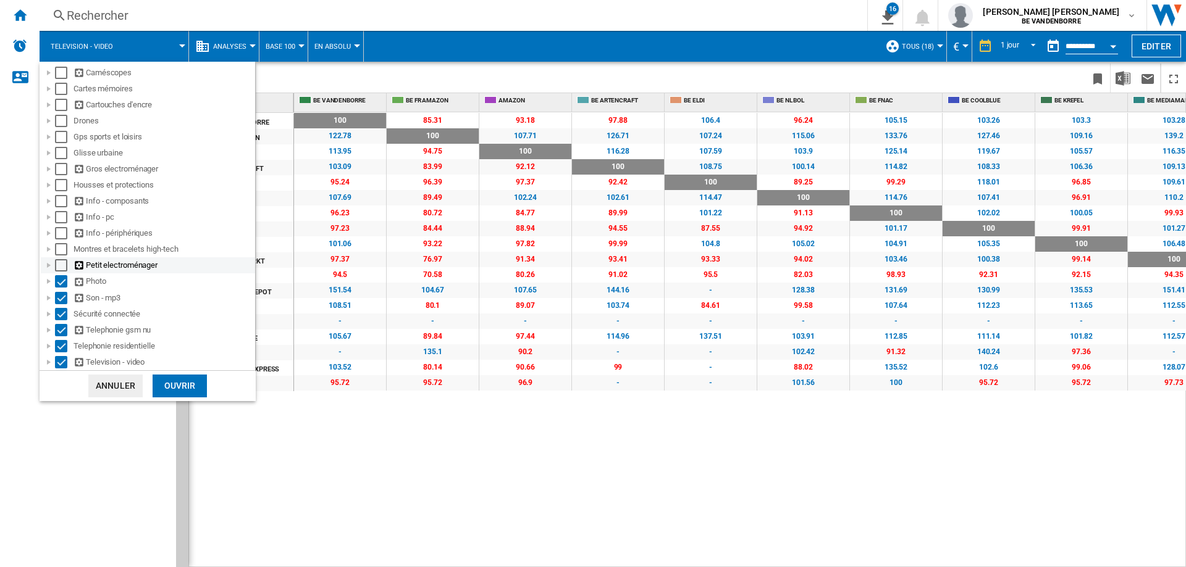
click at [62, 264] on div "Select" at bounding box center [61, 265] width 12 height 12
click at [65, 251] on div "Select" at bounding box center [61, 249] width 12 height 12
click at [67, 232] on md-checkbox "Select" at bounding box center [64, 233] width 19 height 12
click at [64, 213] on div "Select" at bounding box center [61, 217] width 12 height 12
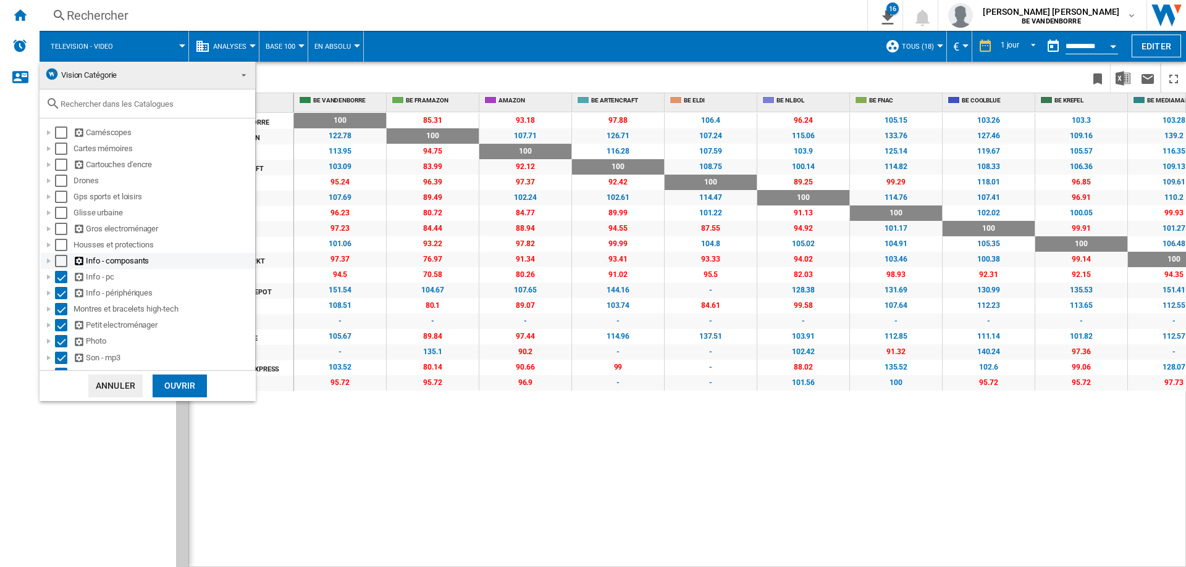
click at [57, 260] on div "Select" at bounding box center [61, 261] width 12 height 12
click at [64, 241] on div "Select" at bounding box center [61, 245] width 12 height 12
click at [64, 231] on div "Select" at bounding box center [61, 229] width 12 height 12
click at [64, 216] on div "Select" at bounding box center [61, 213] width 12 height 12
click at [64, 198] on div "Select" at bounding box center [61, 197] width 12 height 12
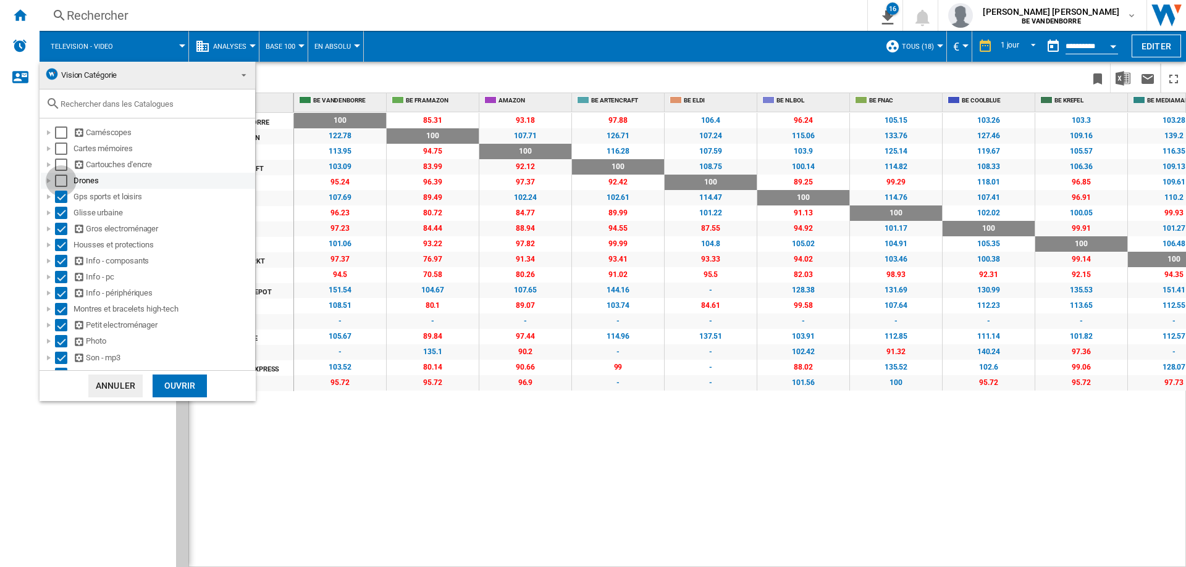
click at [62, 176] on div "Select" at bounding box center [61, 181] width 12 height 12
click at [63, 161] on div "Select" at bounding box center [61, 165] width 12 height 12
click at [63, 150] on div "Select" at bounding box center [61, 149] width 12 height 12
click at [64, 130] on div "Select" at bounding box center [61, 133] width 12 height 12
click at [196, 384] on div "Ouvrir" at bounding box center [180, 386] width 54 height 23
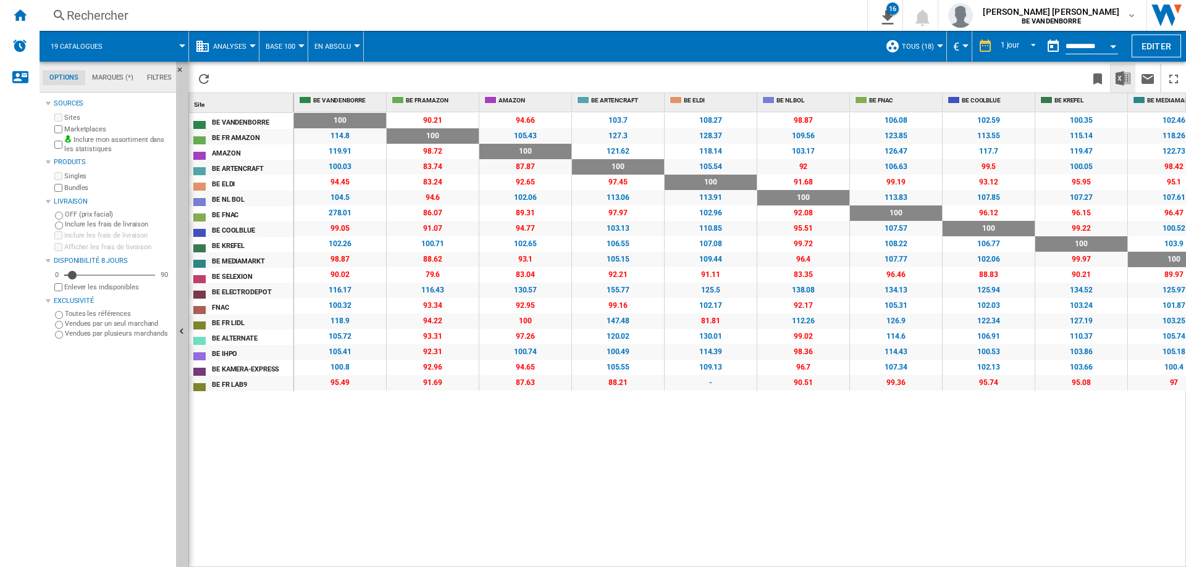
click at [1120, 78] on img "Télécharger au format Excel" at bounding box center [1122, 78] width 15 height 15
click at [22, 10] on ng-md-icon "Accueil" at bounding box center [19, 14] width 15 height 15
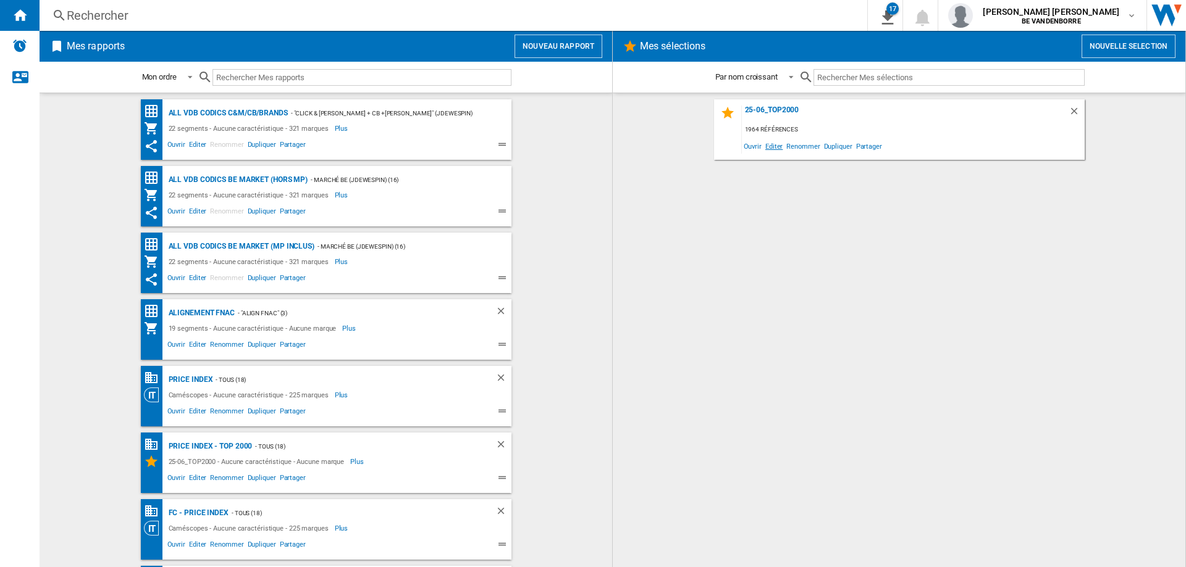
click at [769, 146] on span "Editer" at bounding box center [773, 146] width 21 height 17
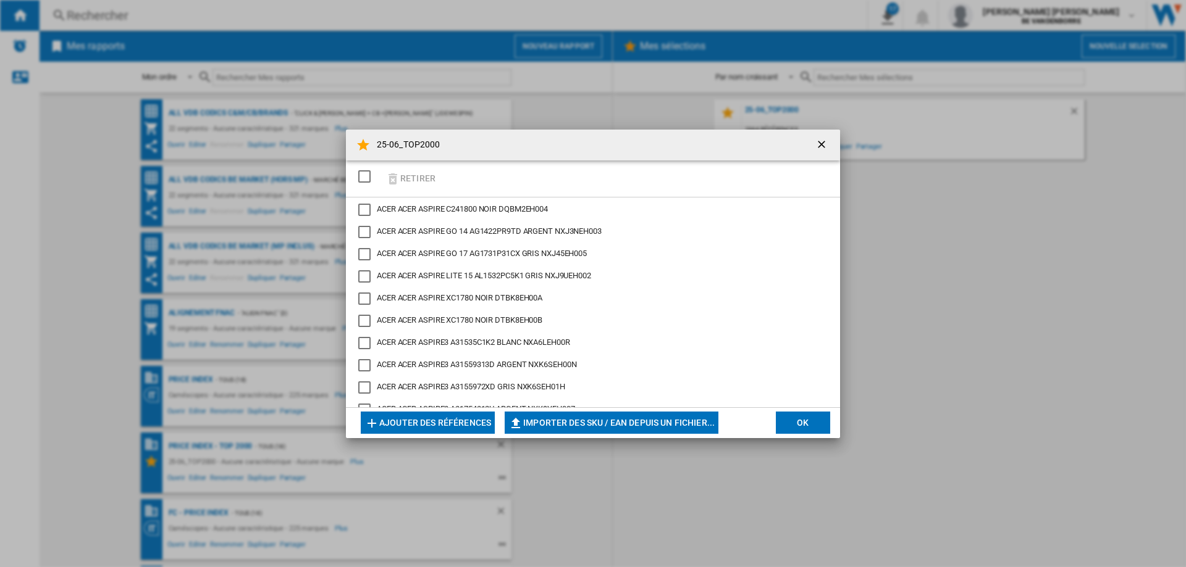
click at [365, 180] on div "SELECTIONS.EDITION_POPUP.SELECT_DESELECT" at bounding box center [364, 176] width 12 height 12
click at [412, 179] on button "Retirer" at bounding box center [410, 178] width 57 height 29
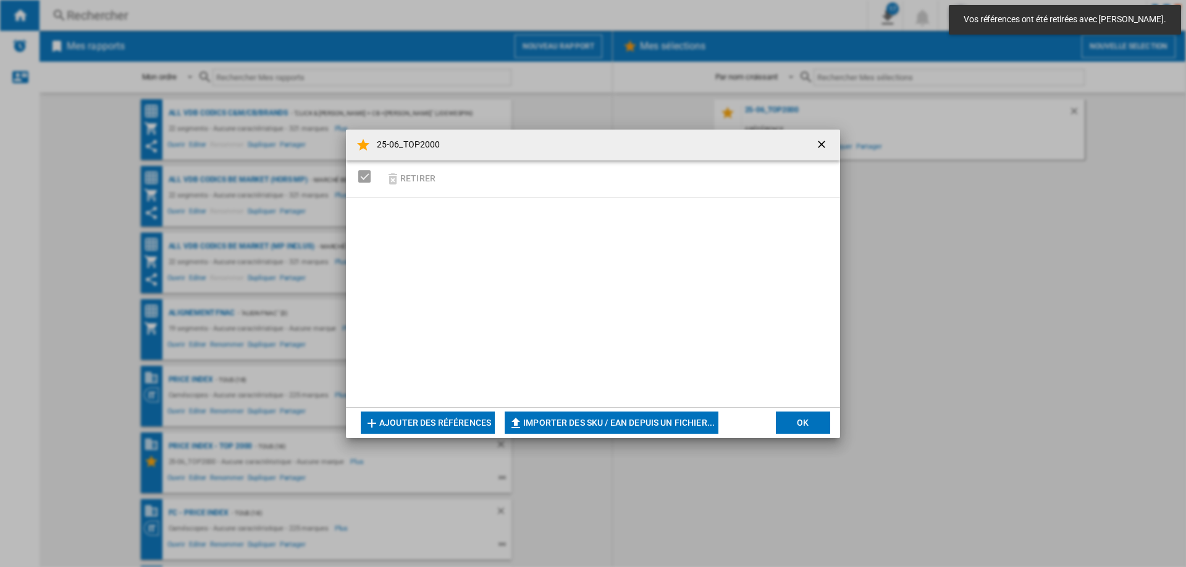
click at [423, 423] on button "Ajouter des références" at bounding box center [428, 423] width 134 height 22
click at [441, 418] on button "Ajouter des références" at bounding box center [428, 423] width 134 height 22
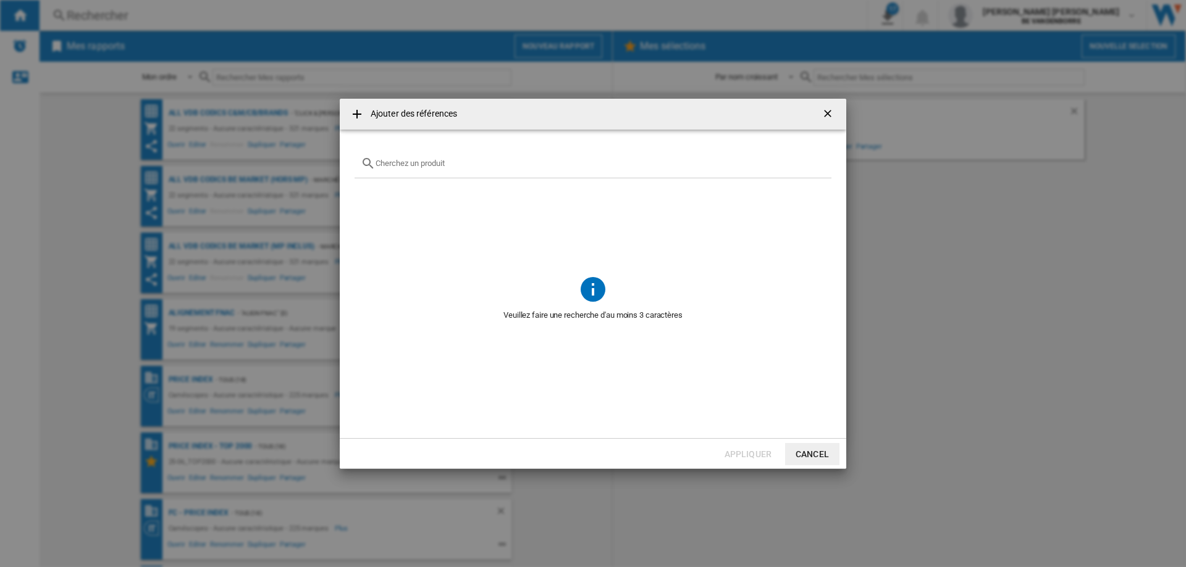
click at [797, 453] on button "Cancel" at bounding box center [812, 454] width 54 height 22
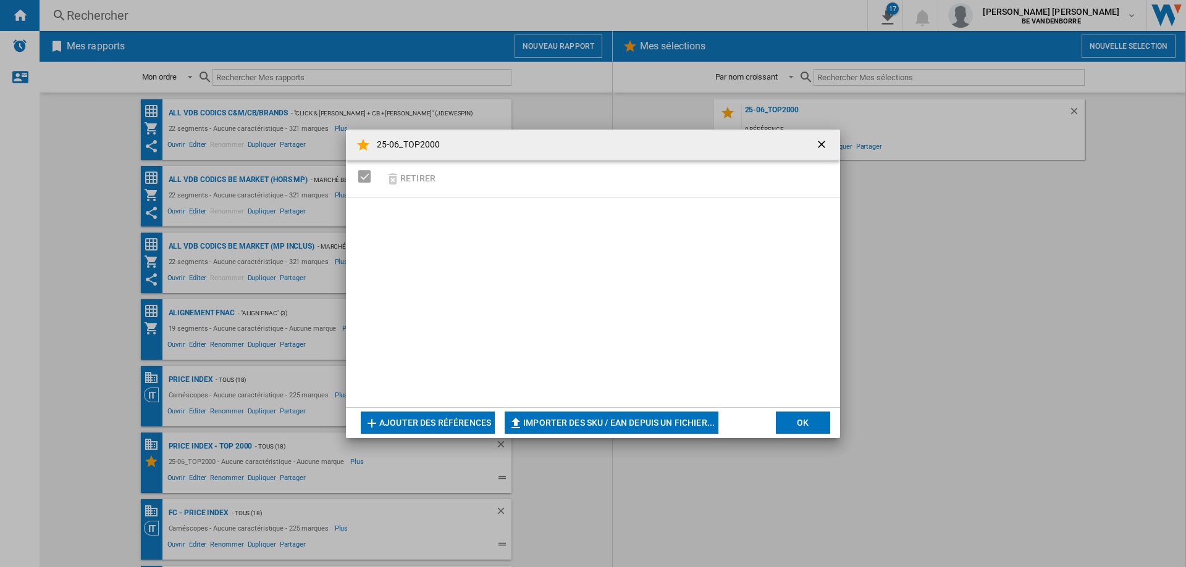
click at [571, 425] on button "Importer des SKU / EAN depuis un fichier..." at bounding box center [612, 423] width 214 height 22
type input "**********"
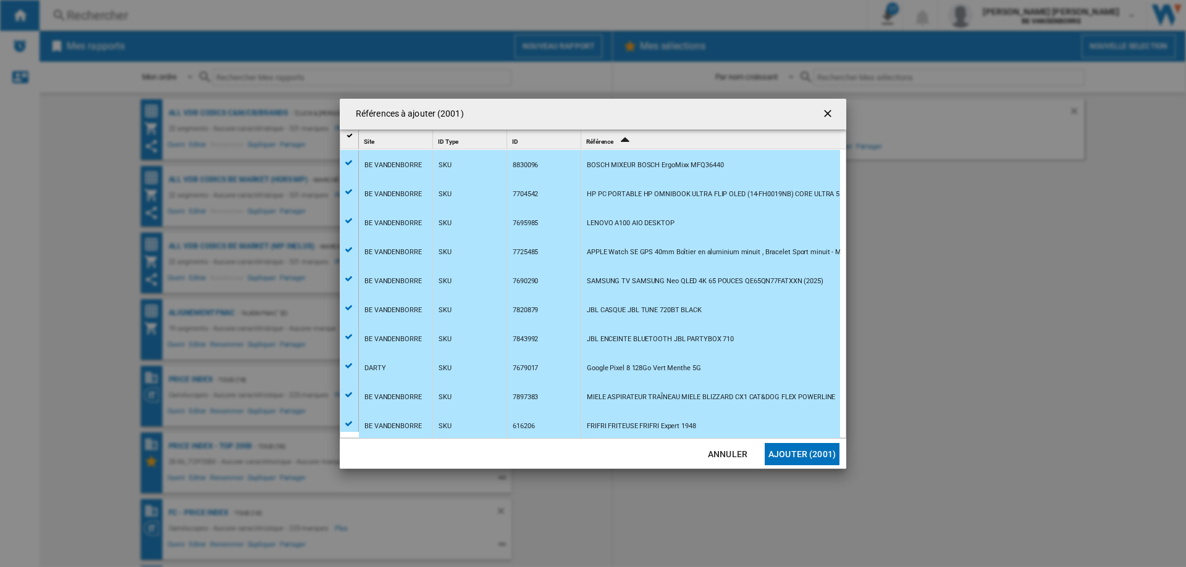
click at [804, 456] on button "Ajouter (2001)" at bounding box center [801, 454] width 75 height 22
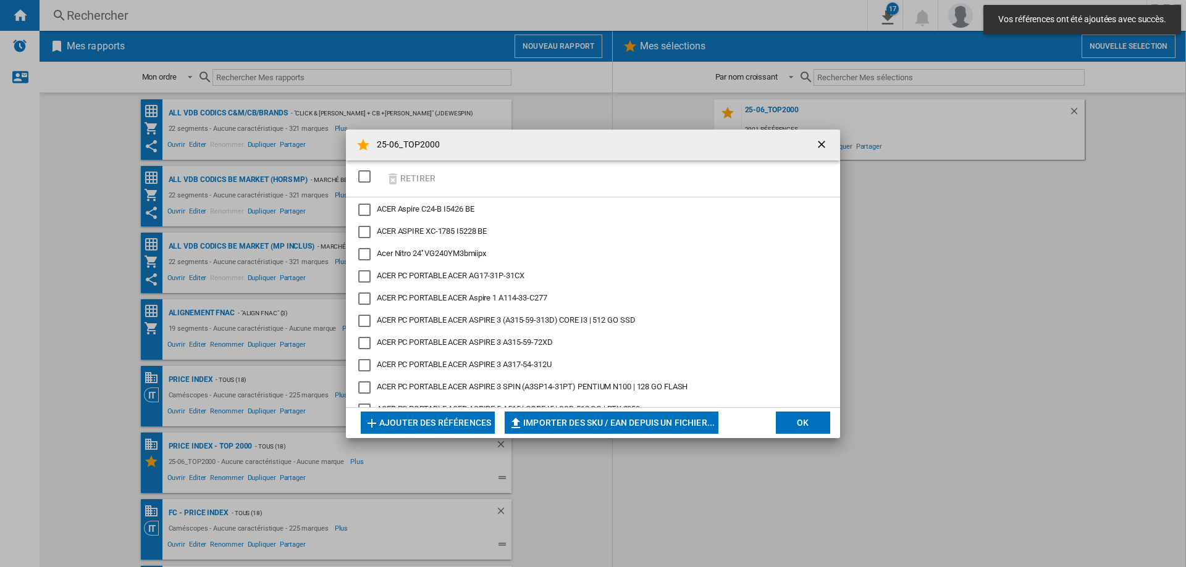
click at [808, 416] on button "OK" at bounding box center [803, 423] width 54 height 22
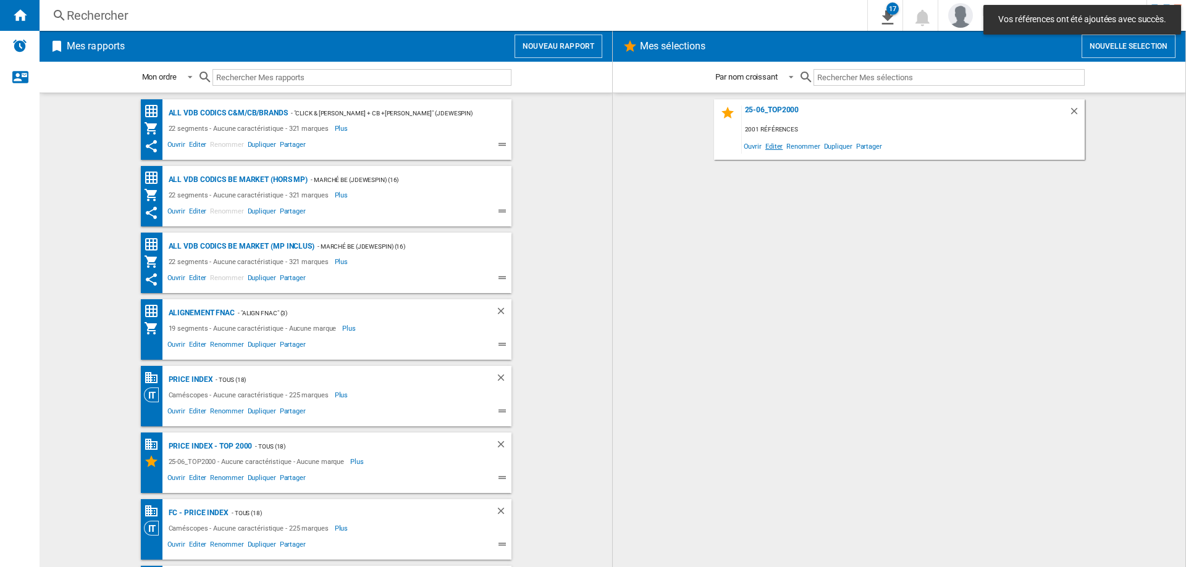
click at [781, 146] on span "Editer" at bounding box center [773, 146] width 21 height 17
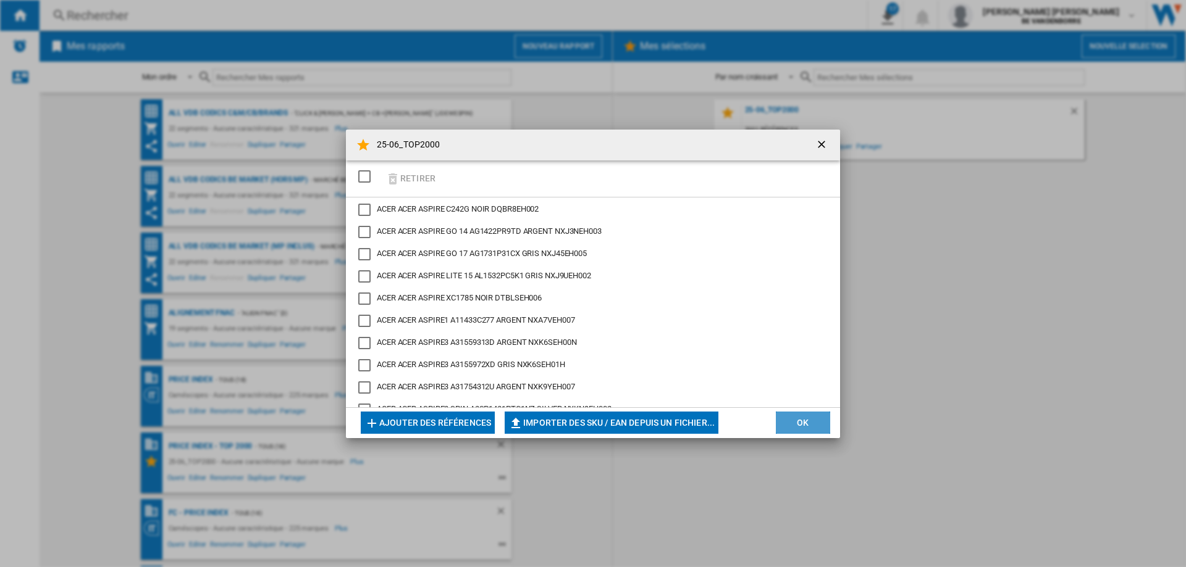
click at [801, 421] on button "OK" at bounding box center [803, 423] width 54 height 22
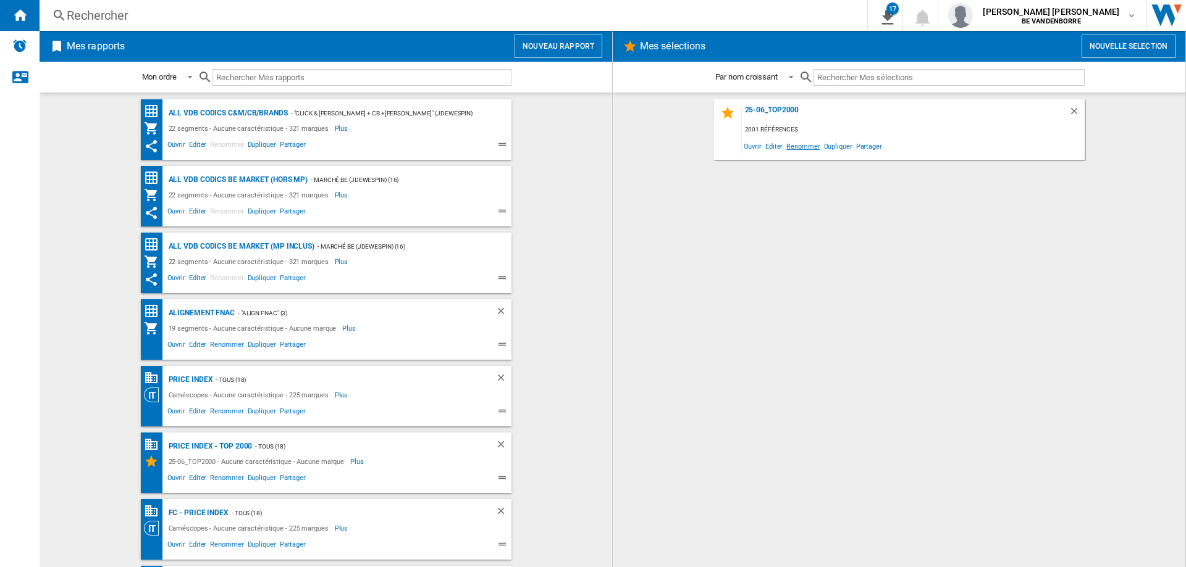
click at [800, 144] on span "Renommer" at bounding box center [802, 146] width 37 height 17
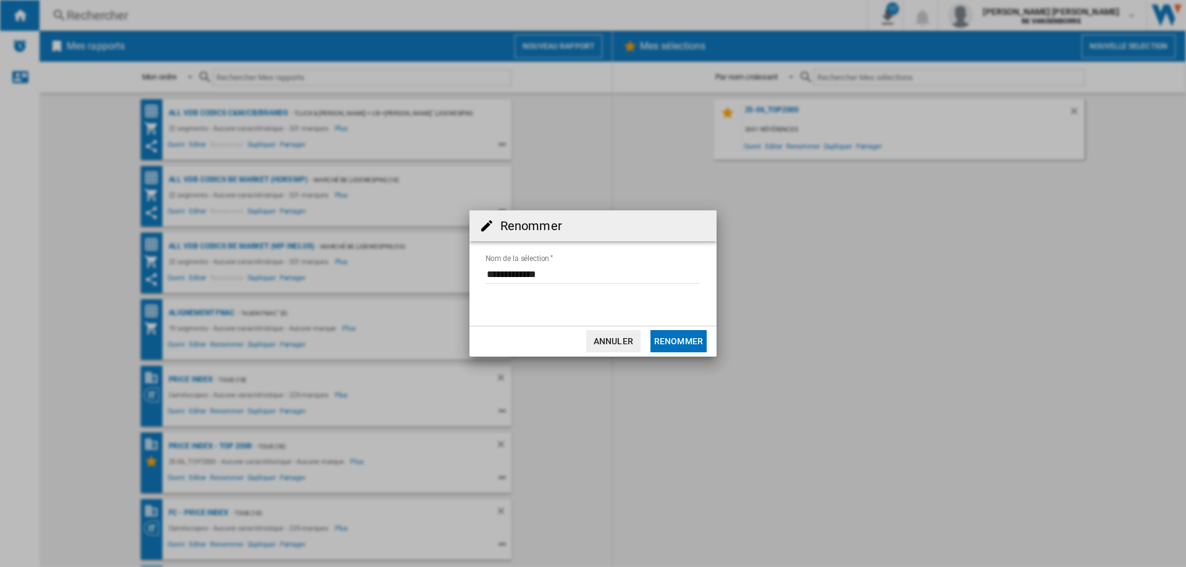
click at [509, 278] on input "Nom de la sélection" at bounding box center [592, 275] width 215 height 19
type input "**********"
click at [681, 340] on button "Renommer" at bounding box center [678, 341] width 56 height 22
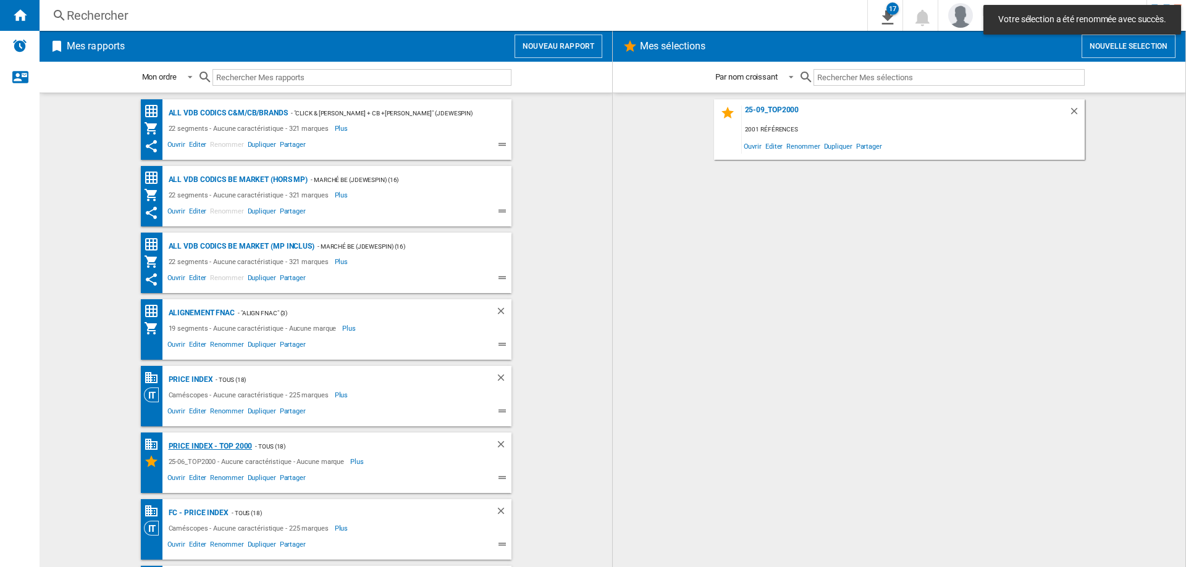
click at [233, 444] on div "PRICE INDEX - Top 2000" at bounding box center [208, 446] width 87 height 15
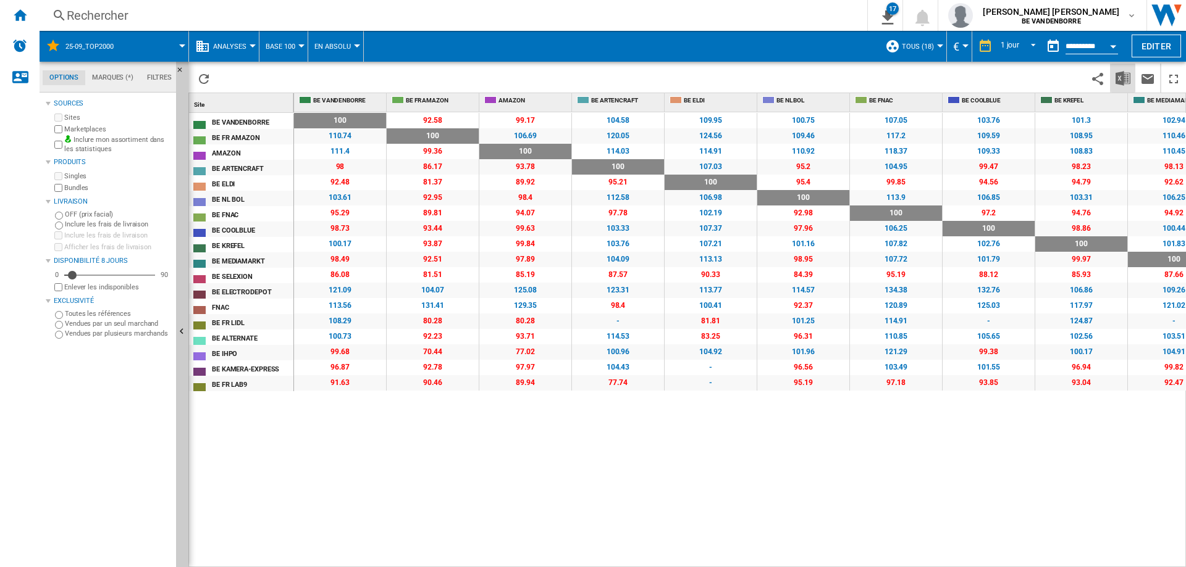
click at [1128, 82] on img "Télécharger au format Excel" at bounding box center [1122, 78] width 15 height 15
